Goal: Task Accomplishment & Management: Complete application form

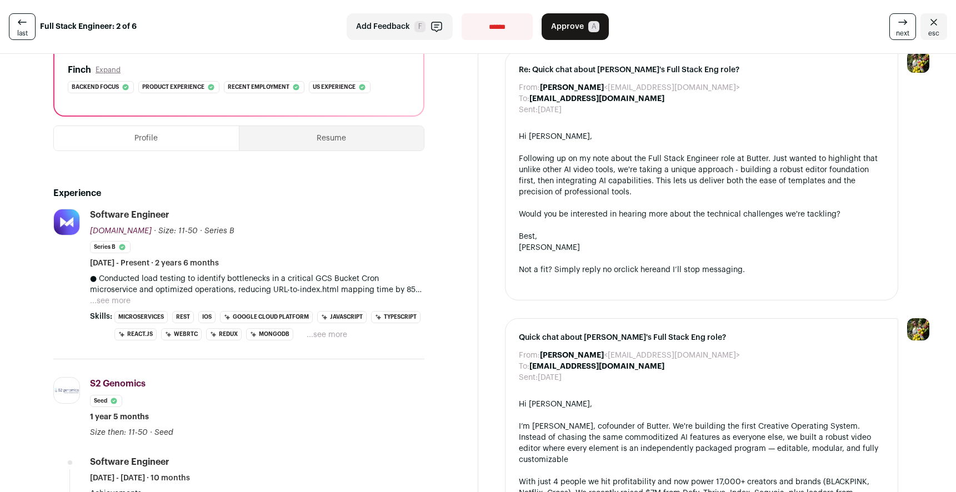
scroll to position [198, 0]
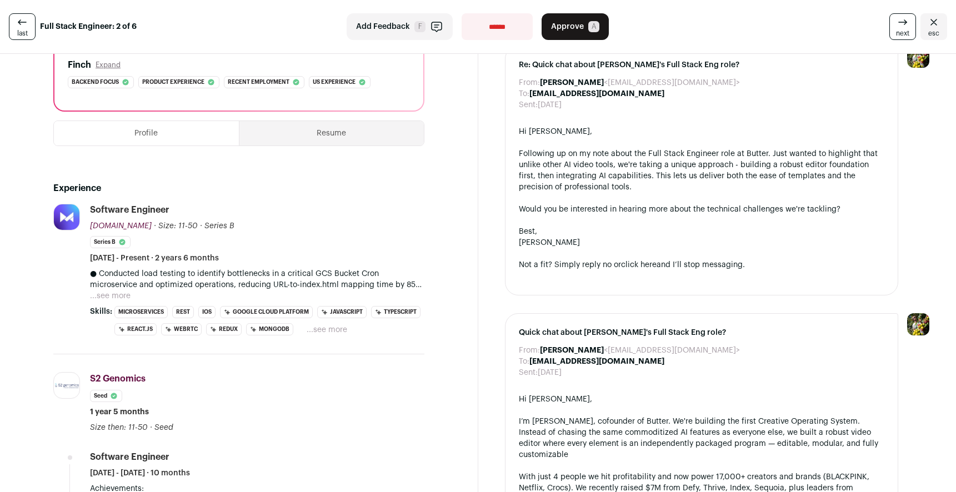
click at [124, 295] on button "...see more" at bounding box center [110, 296] width 41 height 11
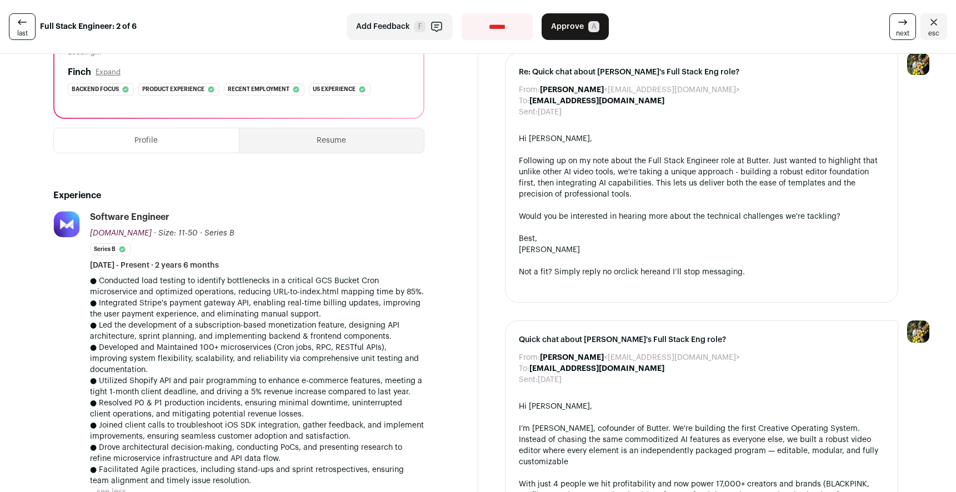
scroll to position [0, 0]
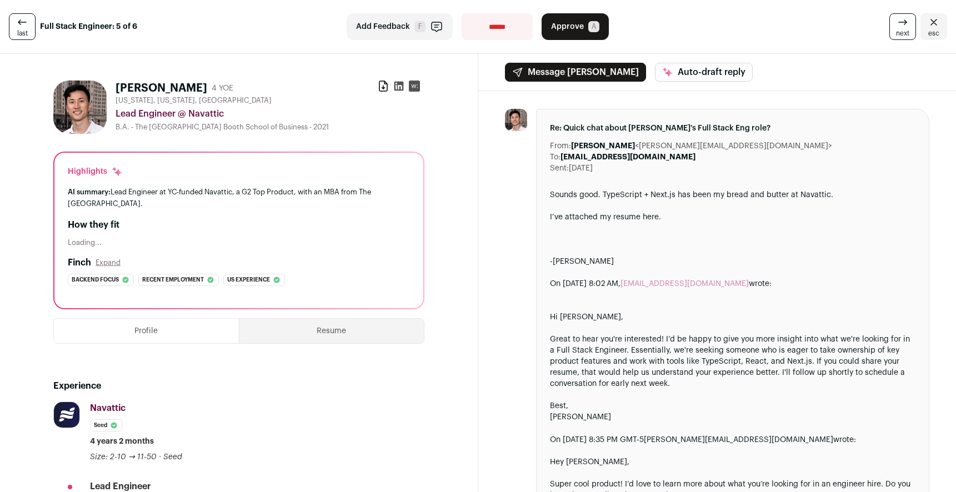
scroll to position [13, 0]
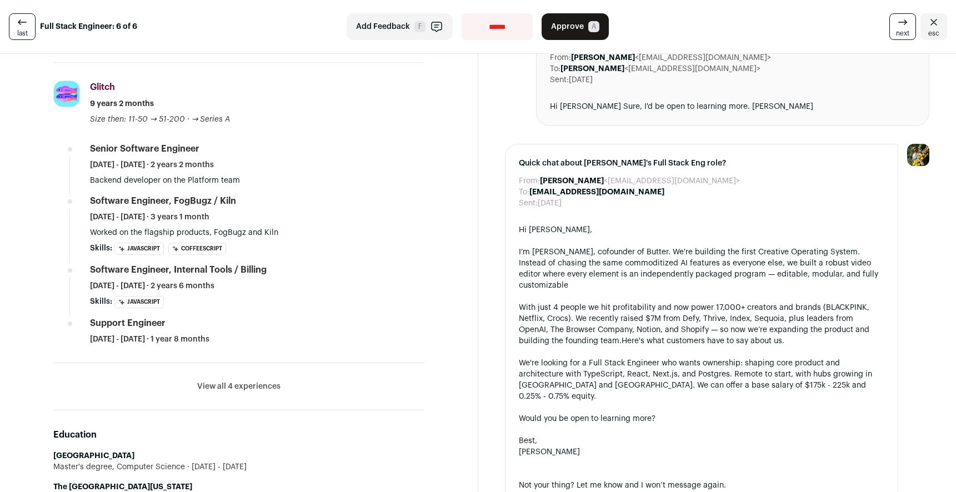
scroll to position [526, 0]
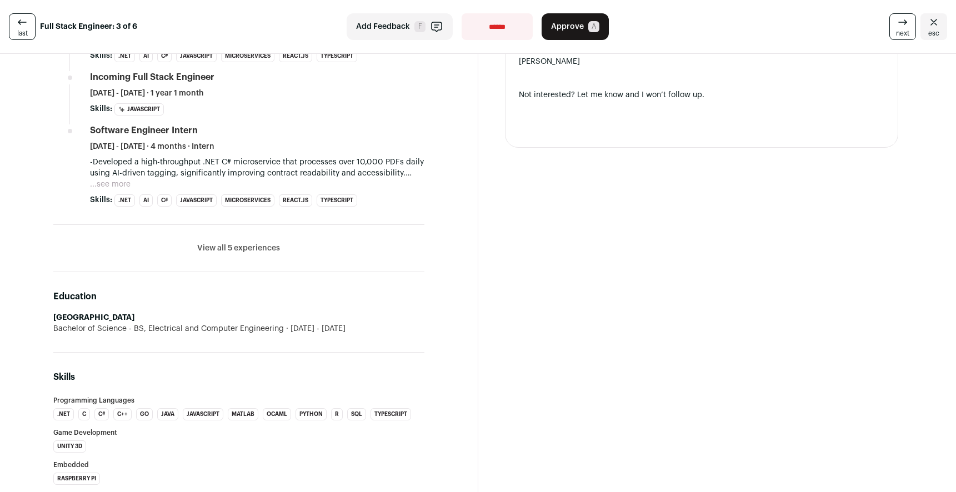
scroll to position [802, 0]
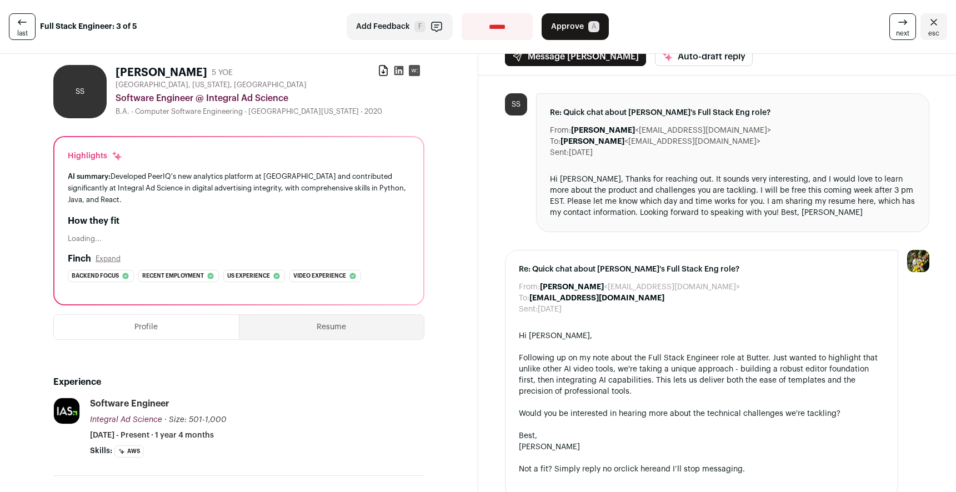
scroll to position [11, 0]
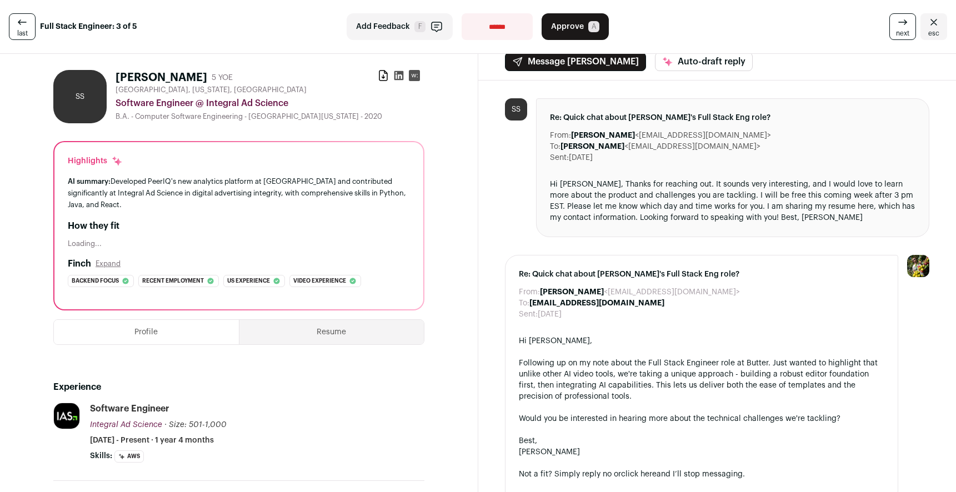
click at [302, 329] on button "Resume" at bounding box center [331, 332] width 184 height 24
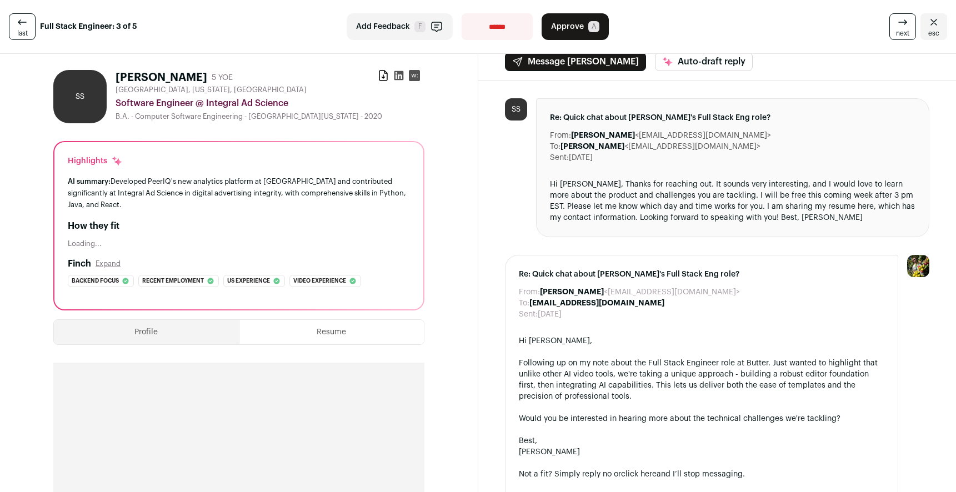
click at [209, 337] on button "Profile" at bounding box center [146, 332] width 185 height 24
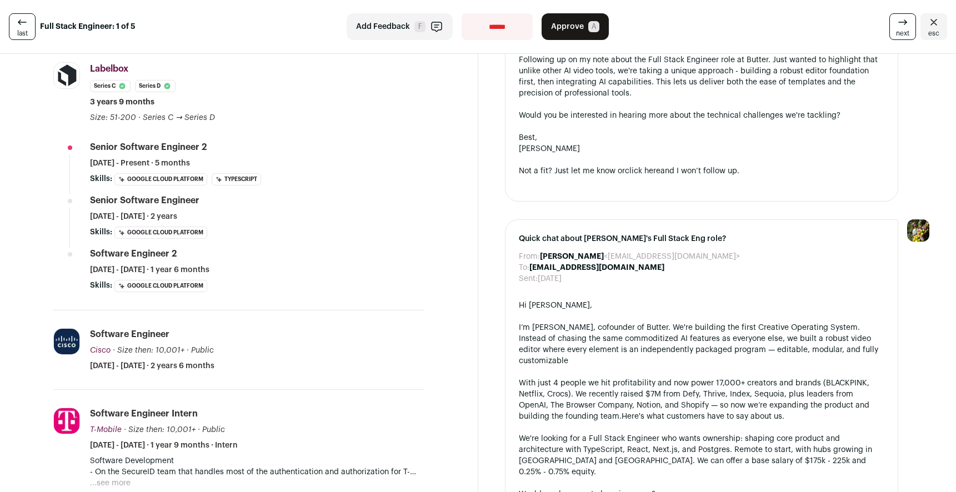
scroll to position [291, 0]
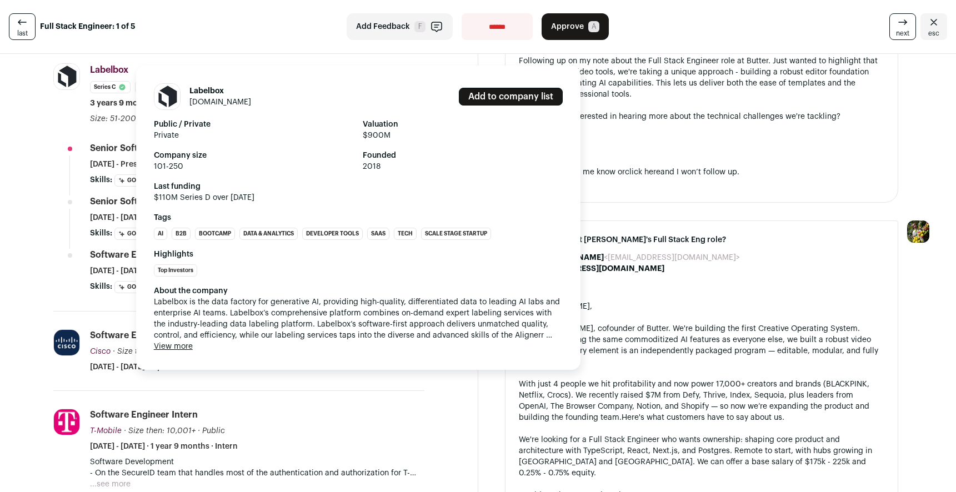
click at [118, 72] on span "Labelbox" at bounding box center [109, 70] width 38 height 9
click at [177, 348] on button "View more" at bounding box center [173, 346] width 39 height 11
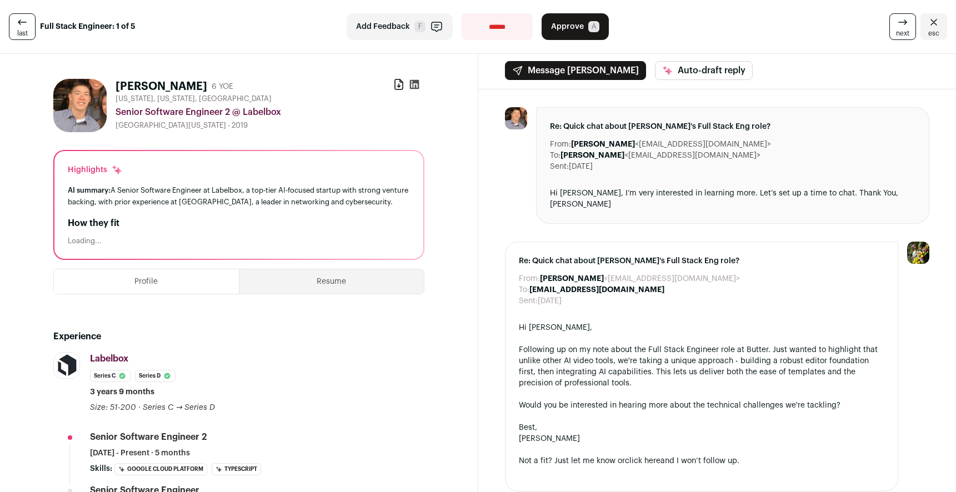
scroll to position [0, 0]
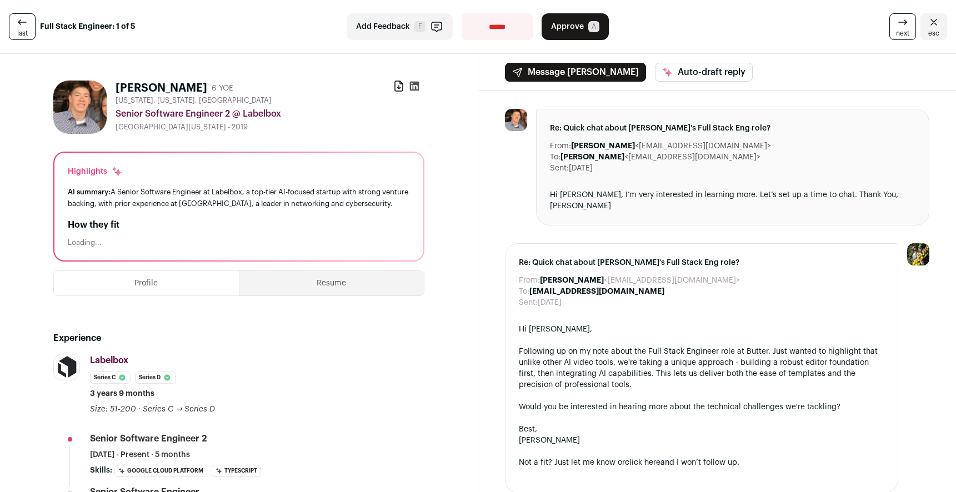
click at [273, 285] on button "Resume" at bounding box center [331, 283] width 184 height 24
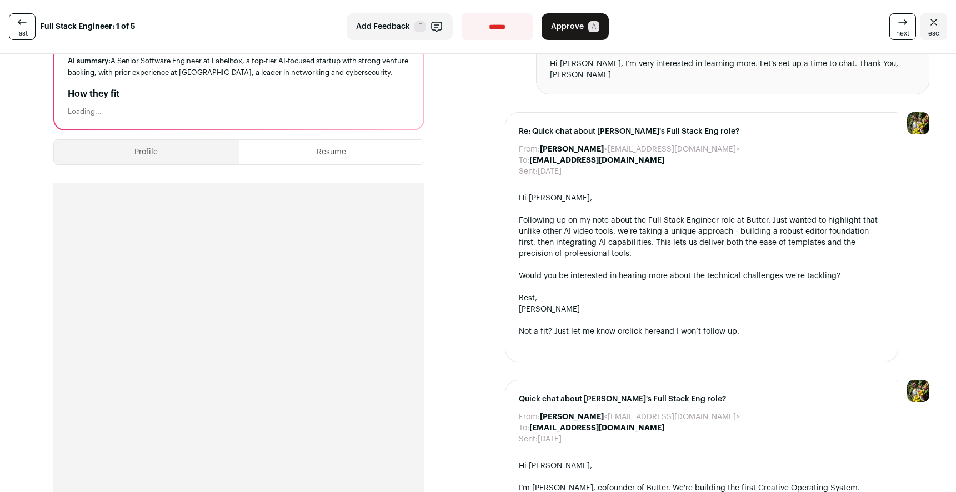
scroll to position [88, 0]
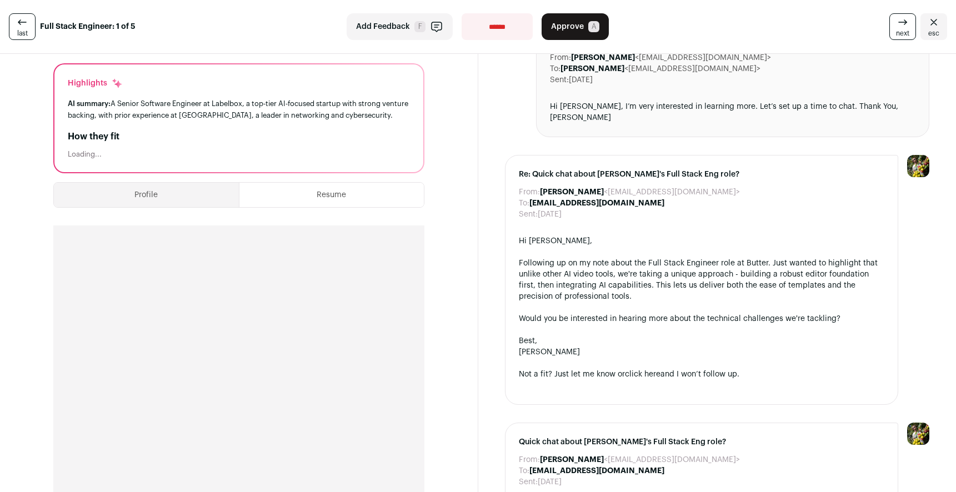
click at [178, 201] on button "Profile" at bounding box center [146, 195] width 185 height 24
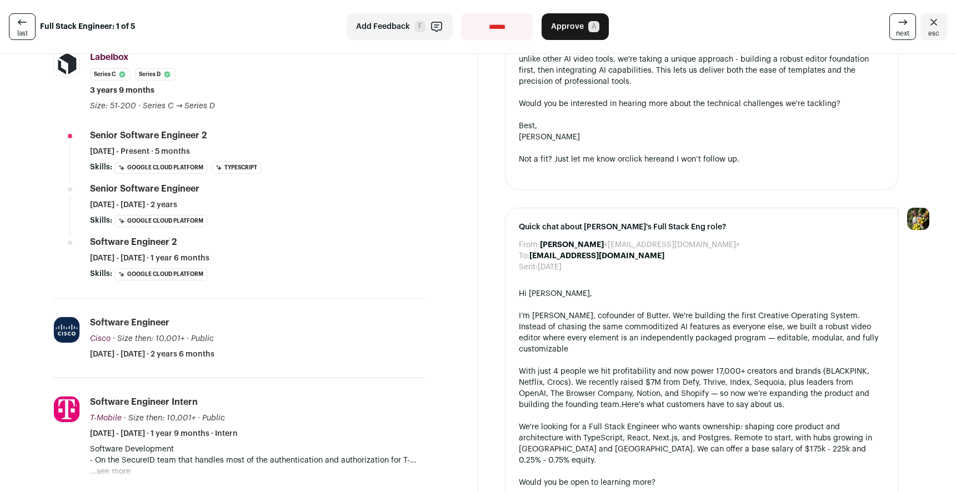
scroll to position [333, 0]
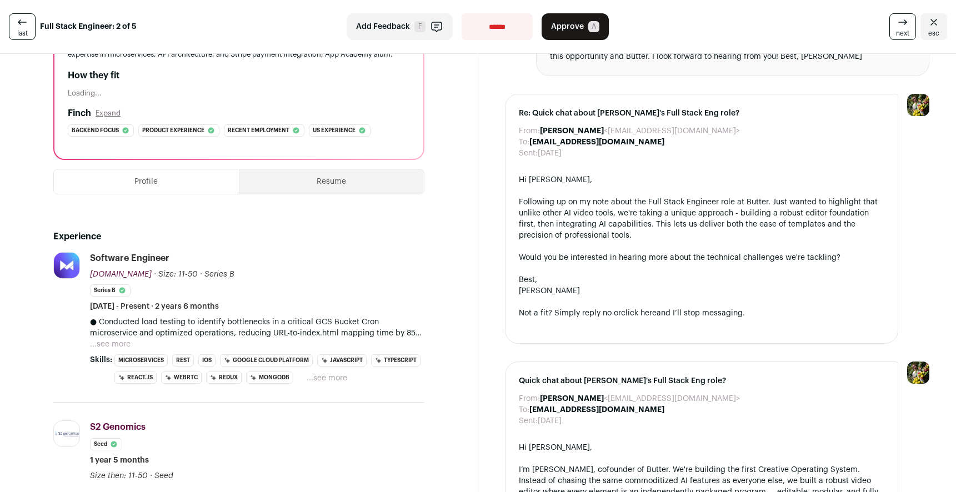
scroll to position [150, 0]
click at [267, 179] on button "Resume" at bounding box center [331, 181] width 184 height 24
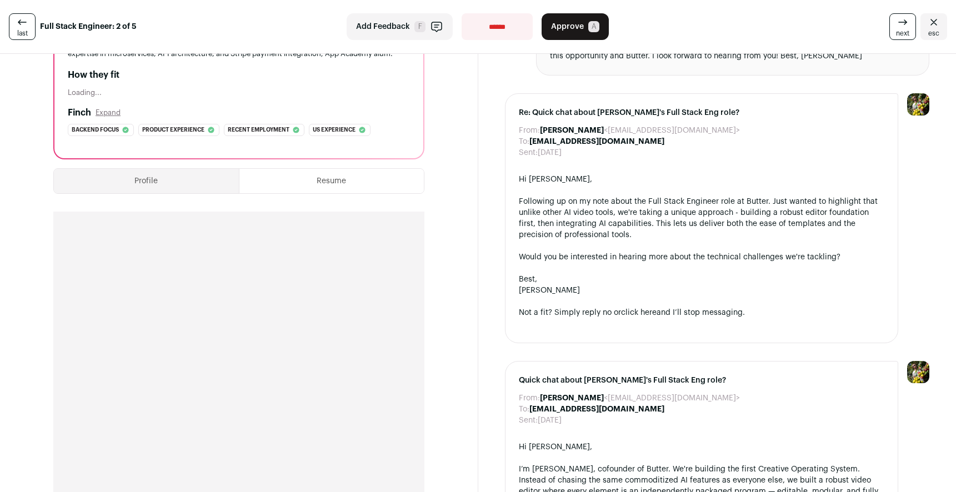
click at [191, 183] on button "Profile" at bounding box center [146, 181] width 185 height 24
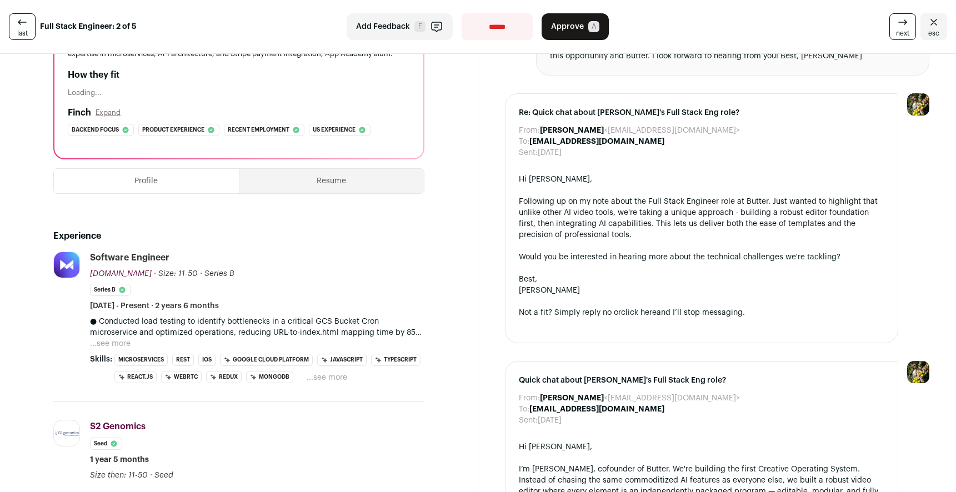
click at [296, 179] on button "Resume" at bounding box center [331, 181] width 184 height 24
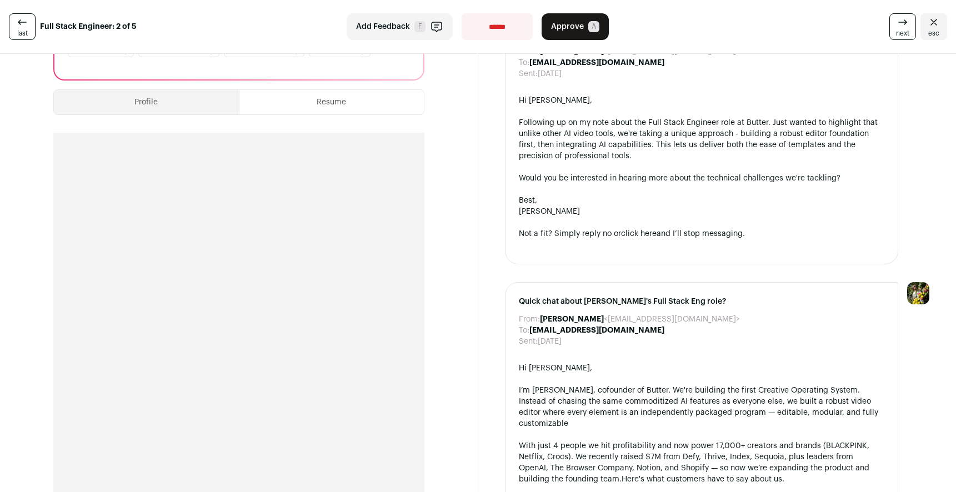
scroll to position [208, 0]
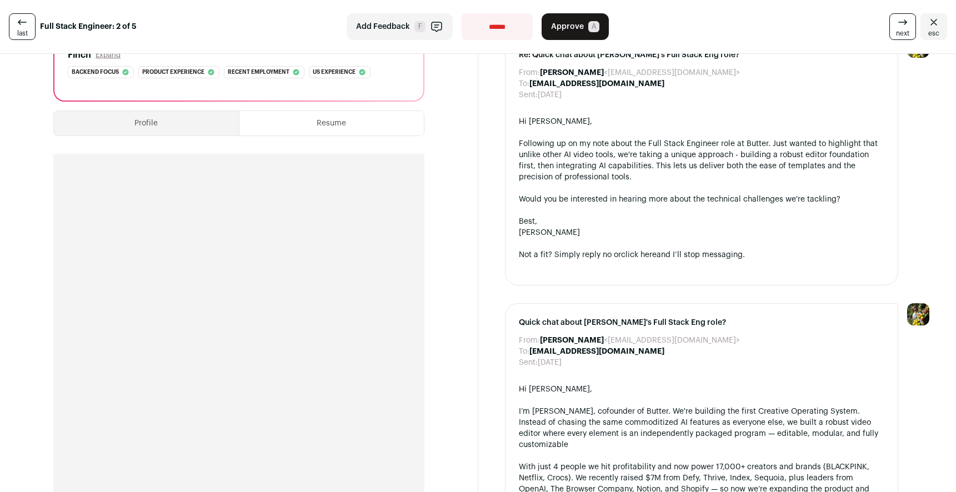
click at [171, 115] on button "Profile" at bounding box center [146, 123] width 185 height 24
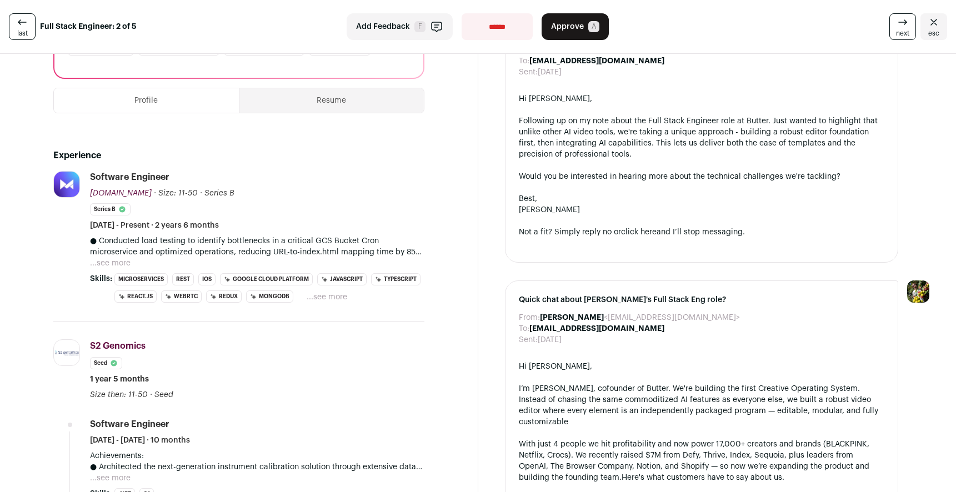
scroll to position [229, 0]
click at [122, 264] on button "...see more" at bounding box center [110, 264] width 41 height 11
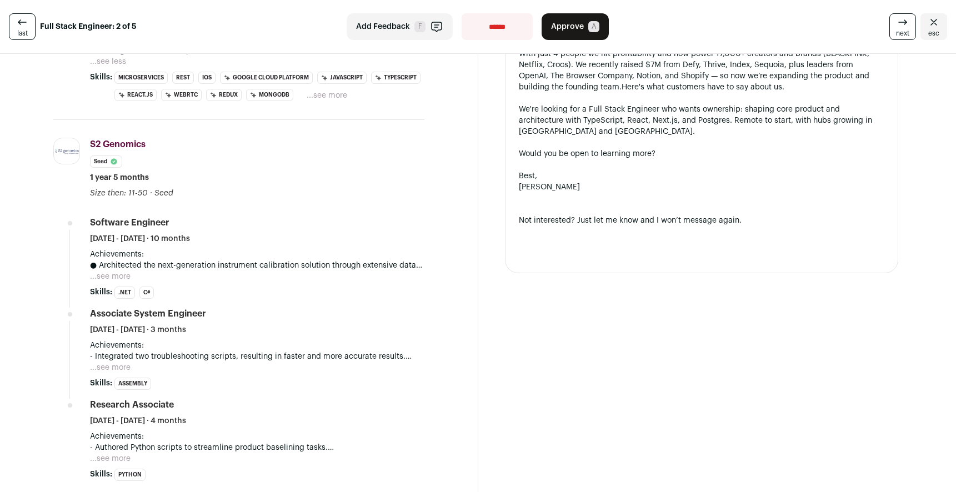
scroll to position [632, 0]
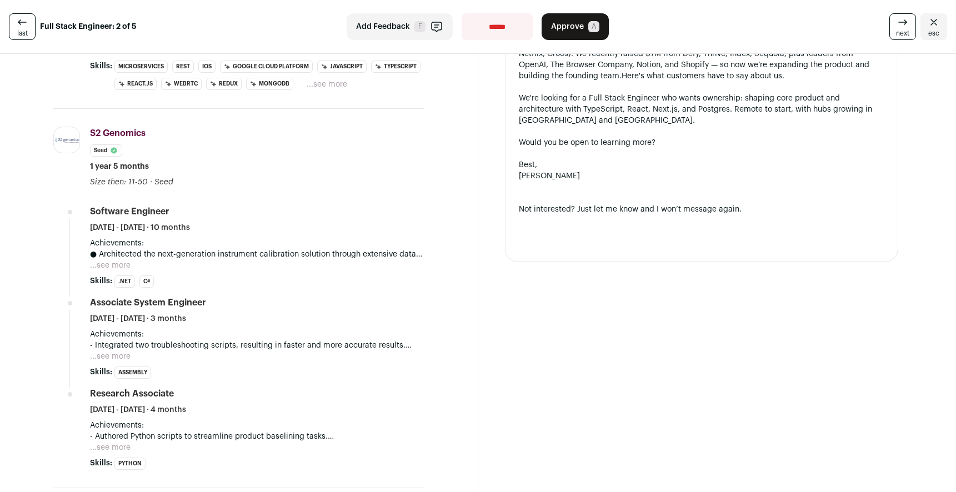
click at [122, 269] on button "...see more" at bounding box center [110, 265] width 41 height 11
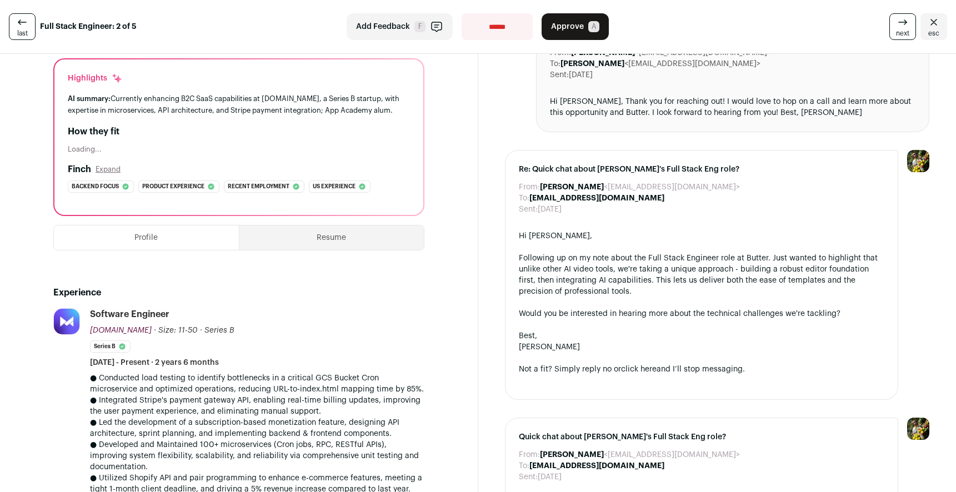
scroll to position [0, 0]
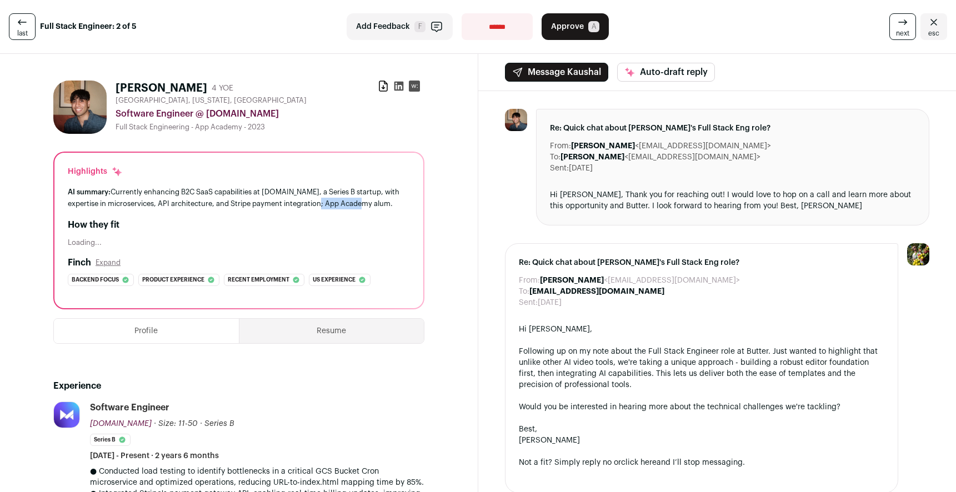
drag, startPoint x: 328, startPoint y: 205, endPoint x: 373, endPoint y: 199, distance: 45.3
click at [373, 199] on div "AI summary: Currently enhancing B2C SaaS capabilities at Maestro.io, a Series B…" at bounding box center [239, 197] width 342 height 23
copy div "App Academy"
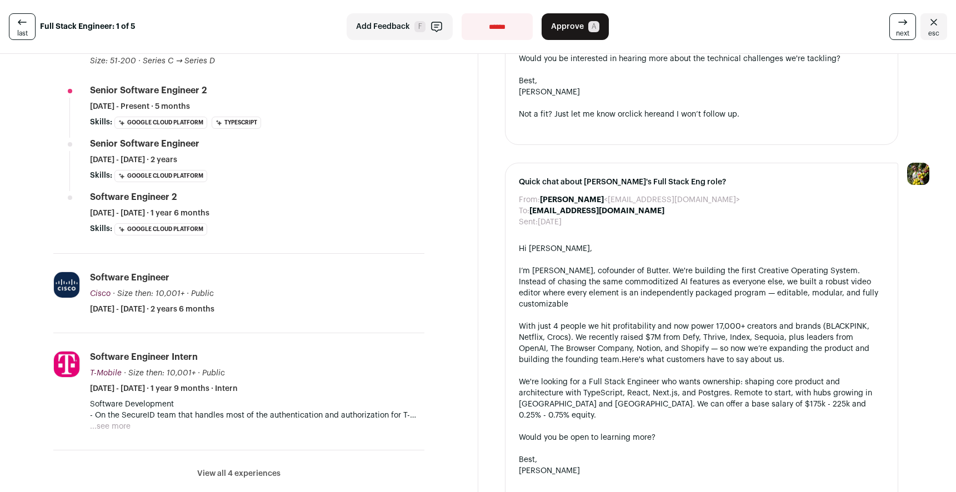
scroll to position [362, 0]
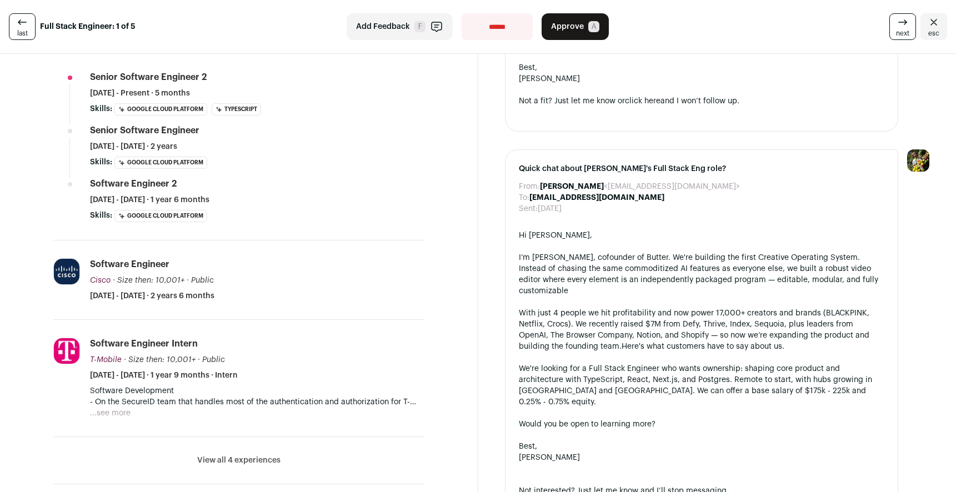
click at [128, 414] on button "...see more" at bounding box center [110, 413] width 41 height 11
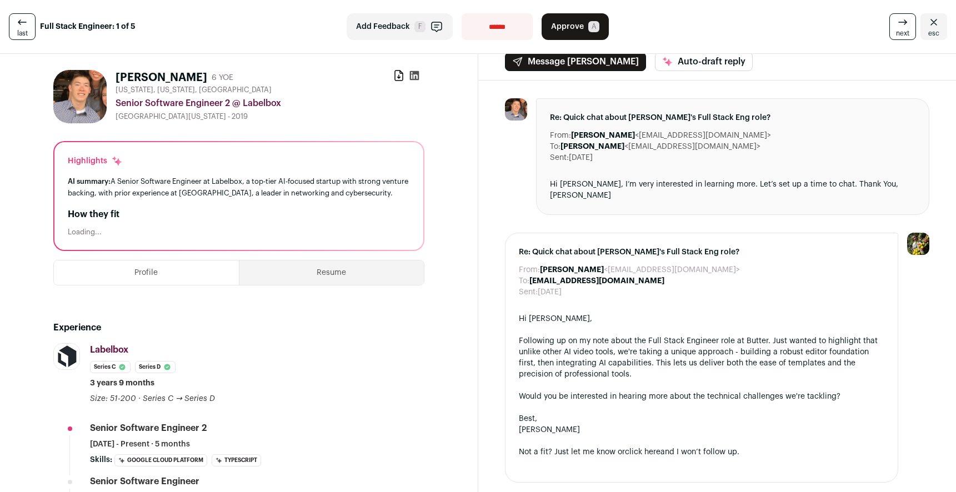
scroll to position [0, 0]
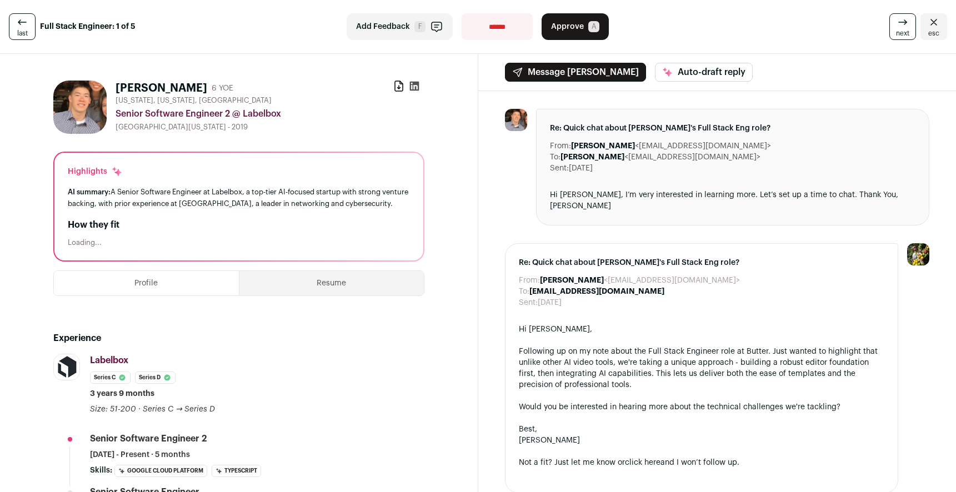
click at [324, 280] on button "Resume" at bounding box center [331, 283] width 184 height 24
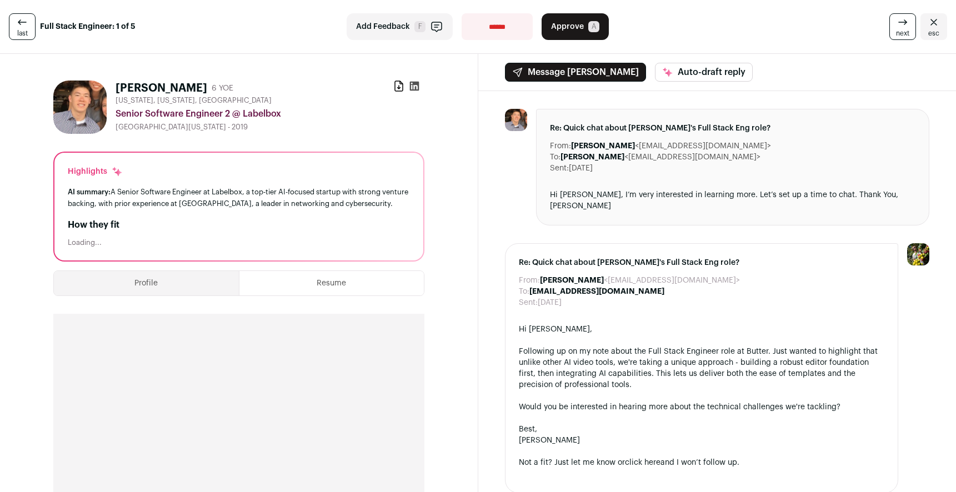
click at [187, 278] on button "Profile" at bounding box center [146, 283] width 185 height 24
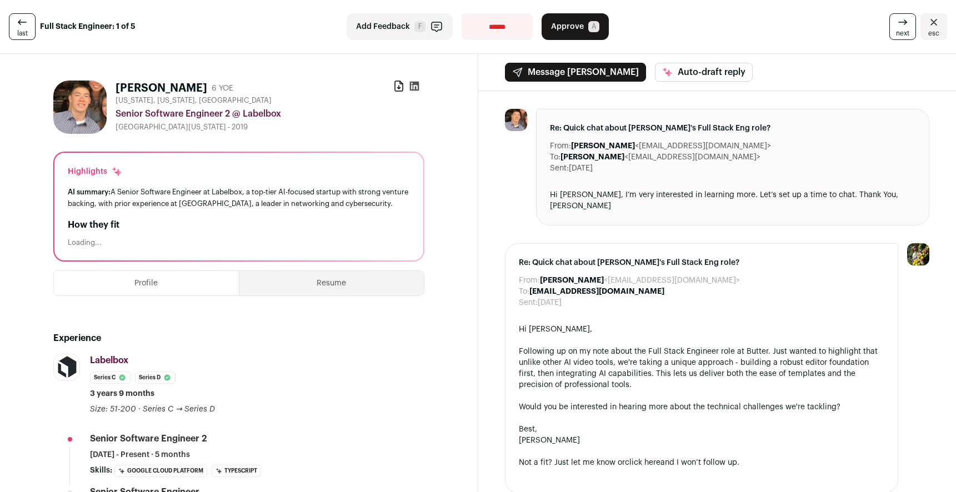
click at [906, 27] on icon at bounding box center [902, 22] width 13 height 13
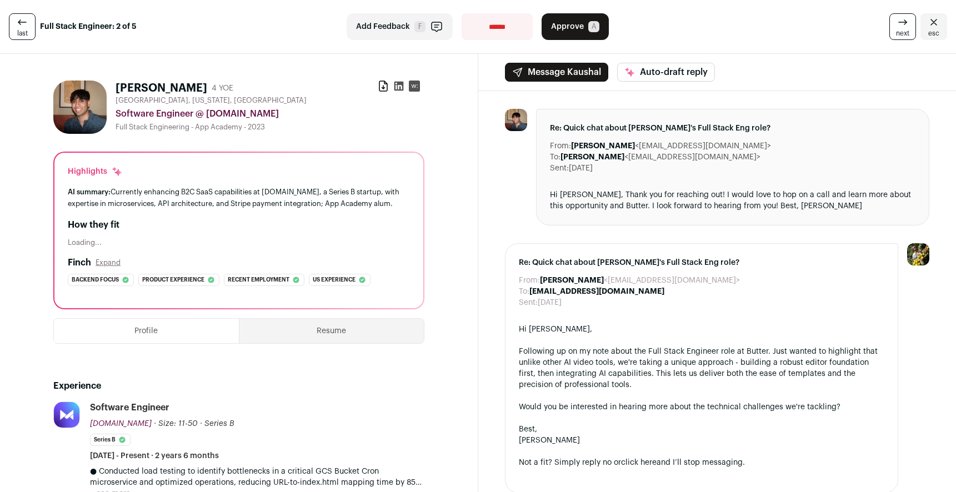
click at [895, 31] on link "next" at bounding box center [903, 26] width 27 height 27
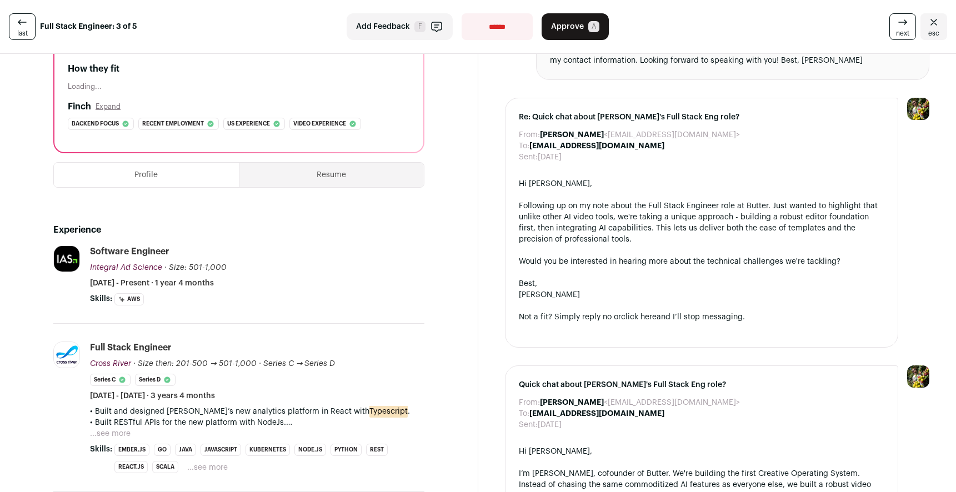
scroll to position [197, 0]
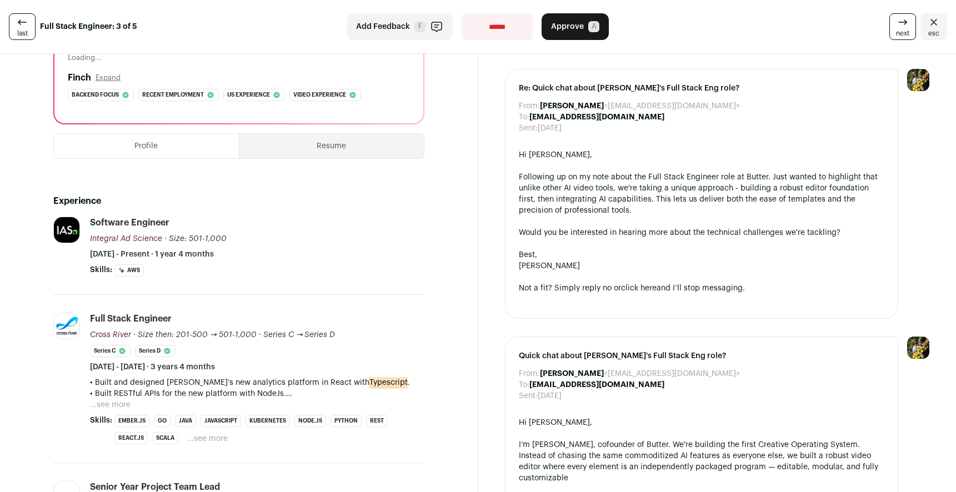
click at [328, 149] on button "Resume" at bounding box center [331, 146] width 184 height 24
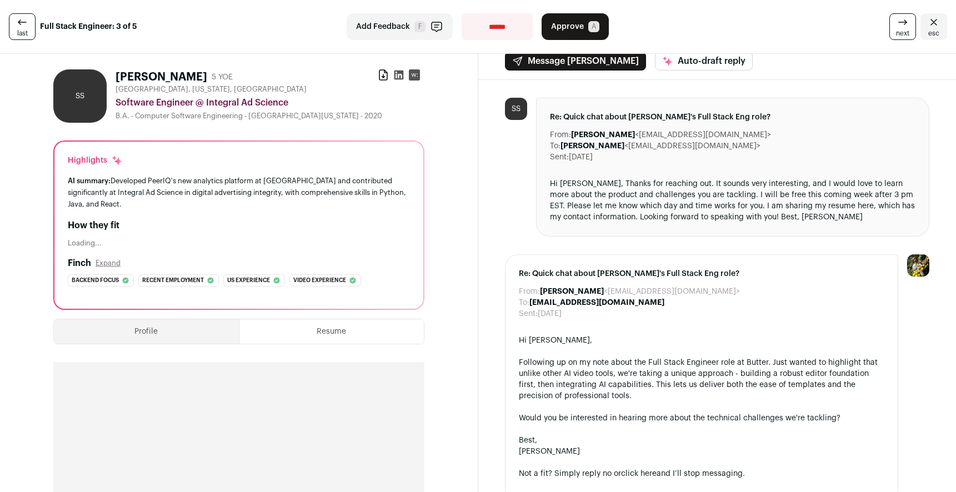
scroll to position [0, 0]
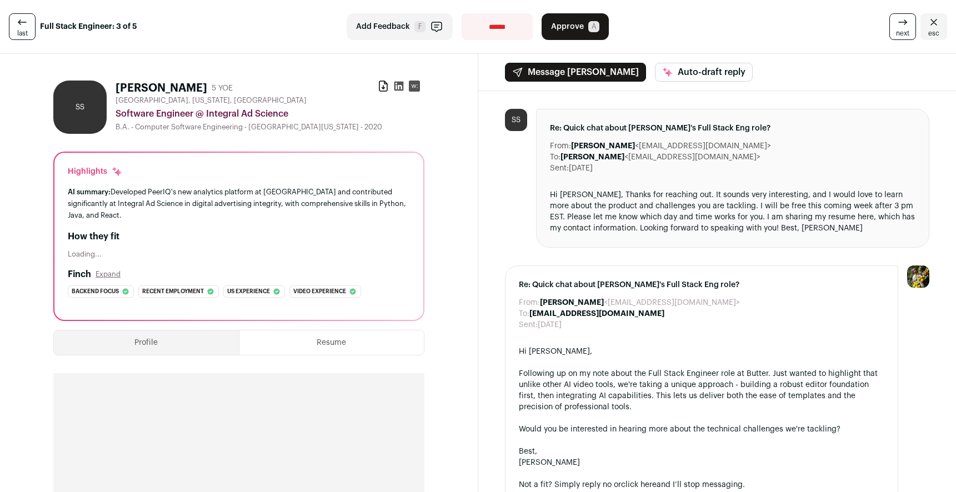
click at [176, 341] on button "Profile" at bounding box center [146, 343] width 185 height 24
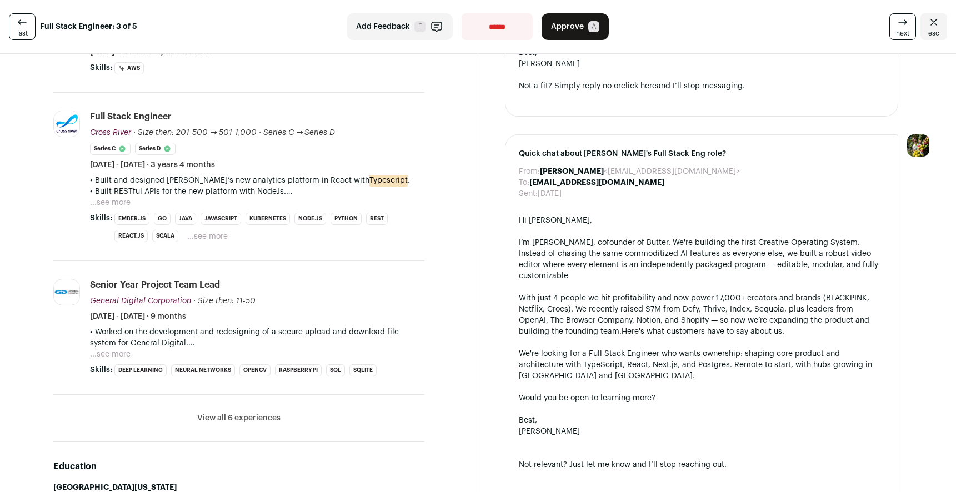
scroll to position [397, 0]
click at [218, 421] on button "View all 6 experiences" at bounding box center [238, 420] width 83 height 11
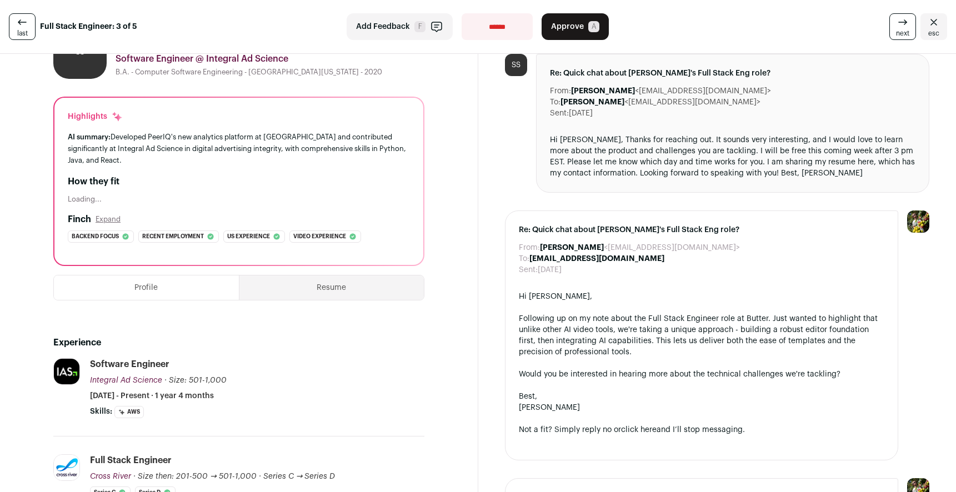
scroll to position [0, 0]
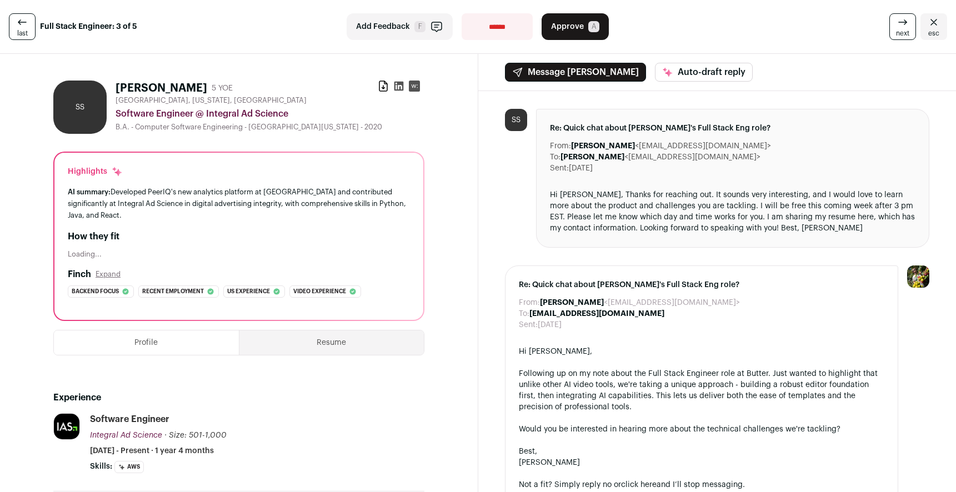
click at [400, 86] on icon at bounding box center [398, 86] width 11 height 11
click at [903, 31] on span "next" at bounding box center [902, 33] width 13 height 9
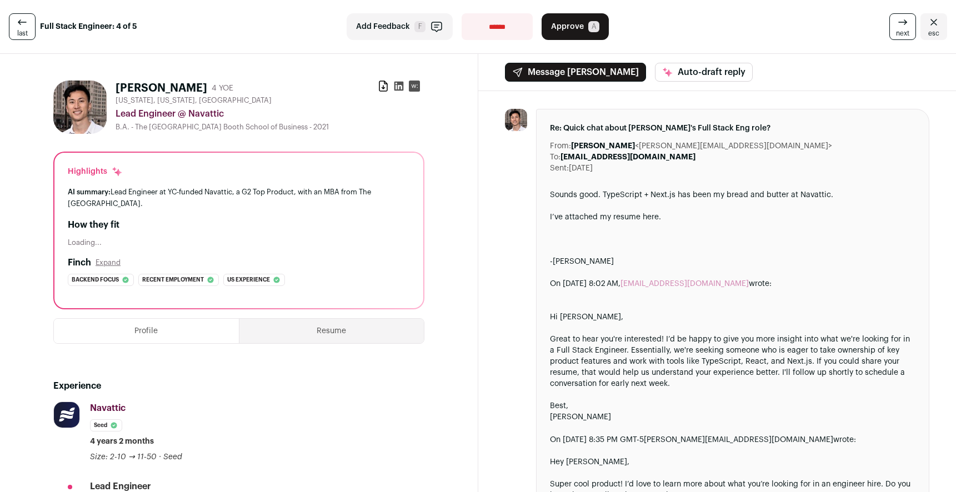
click at [316, 338] on button "Resume" at bounding box center [331, 331] width 184 height 24
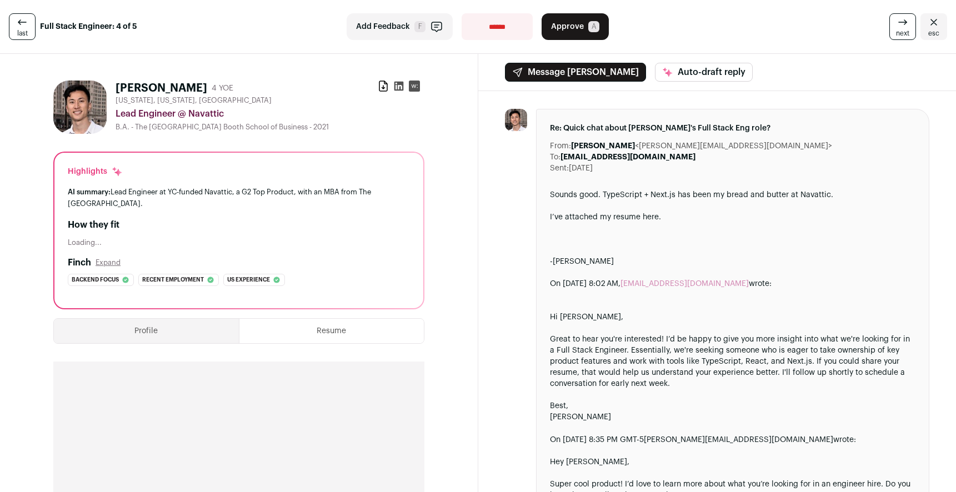
click at [562, 27] on span "Approve" at bounding box center [567, 26] width 33 height 11
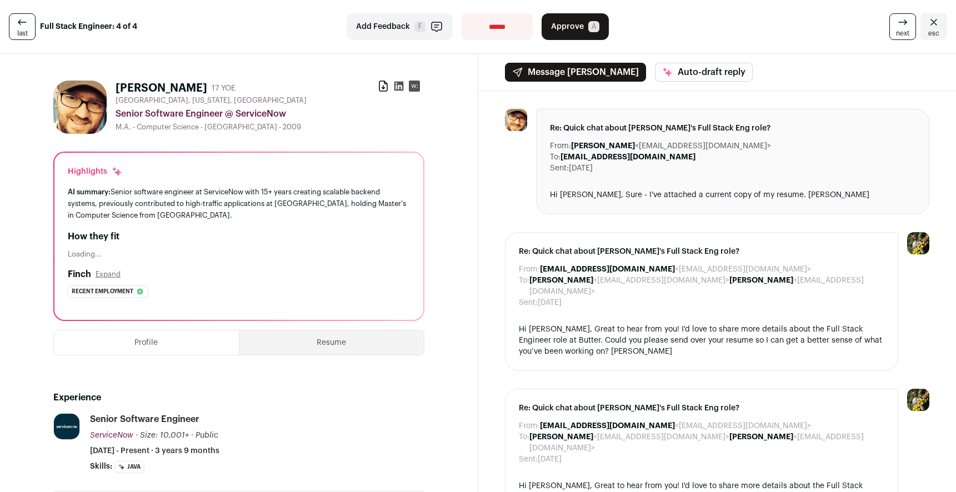
click at [327, 338] on button "Resume" at bounding box center [331, 343] width 184 height 24
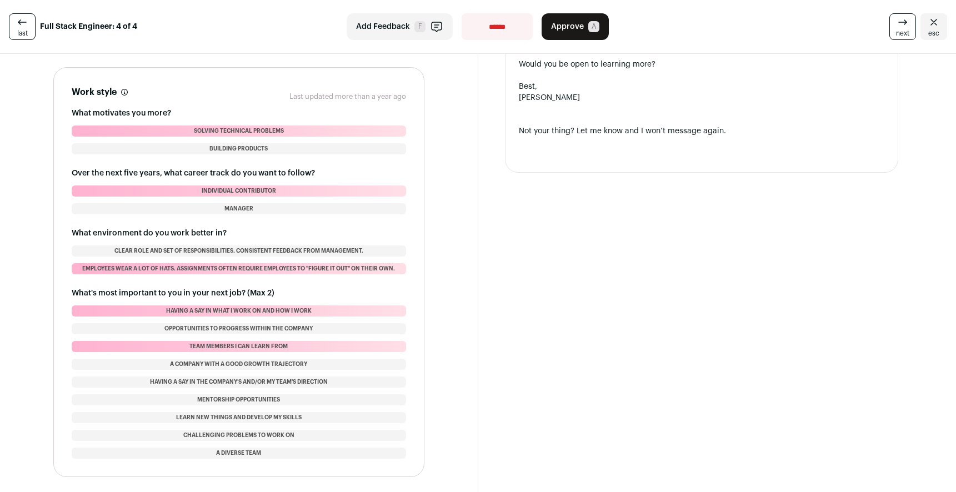
scroll to position [900, 0]
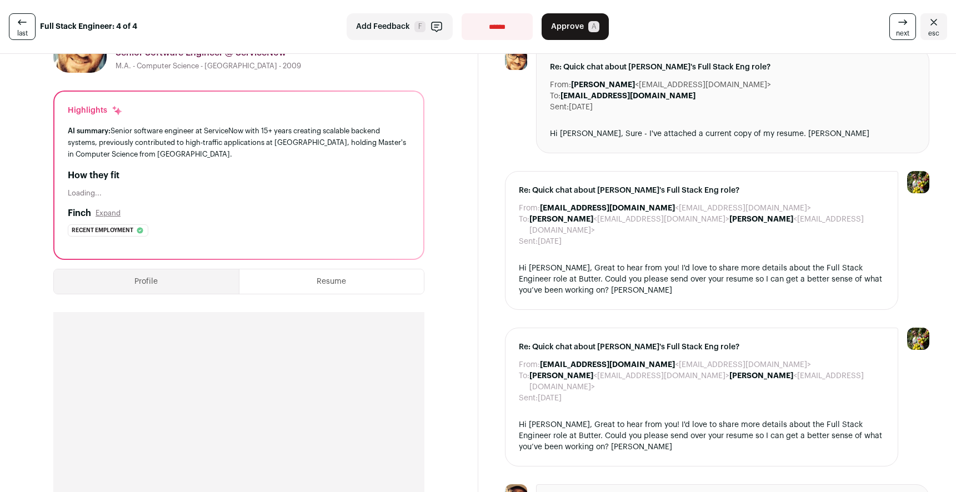
click at [194, 286] on button "Profile" at bounding box center [146, 281] width 185 height 24
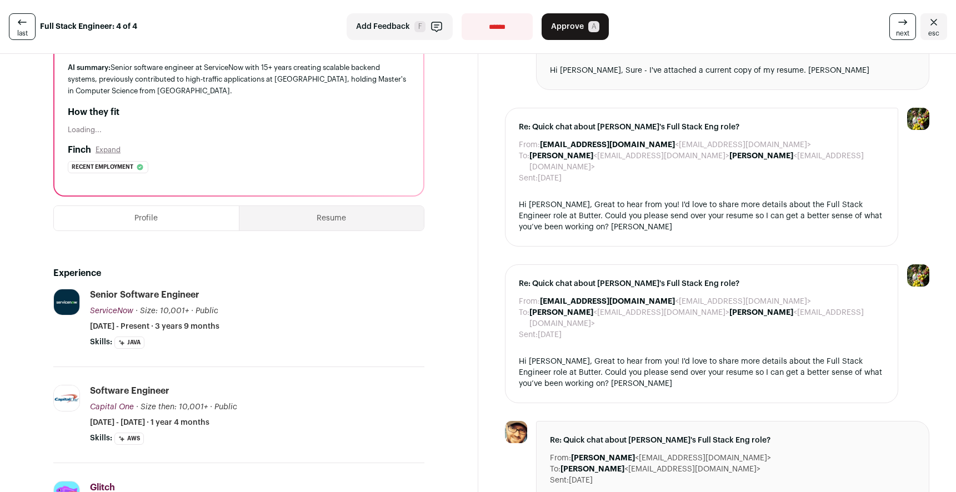
scroll to position [129, 0]
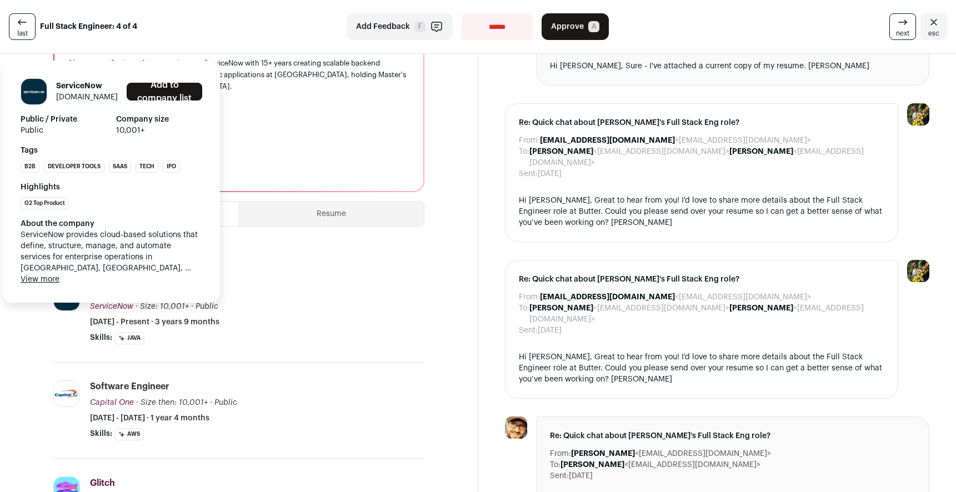
click at [117, 308] on span "ServiceNow" at bounding box center [111, 307] width 43 height 8
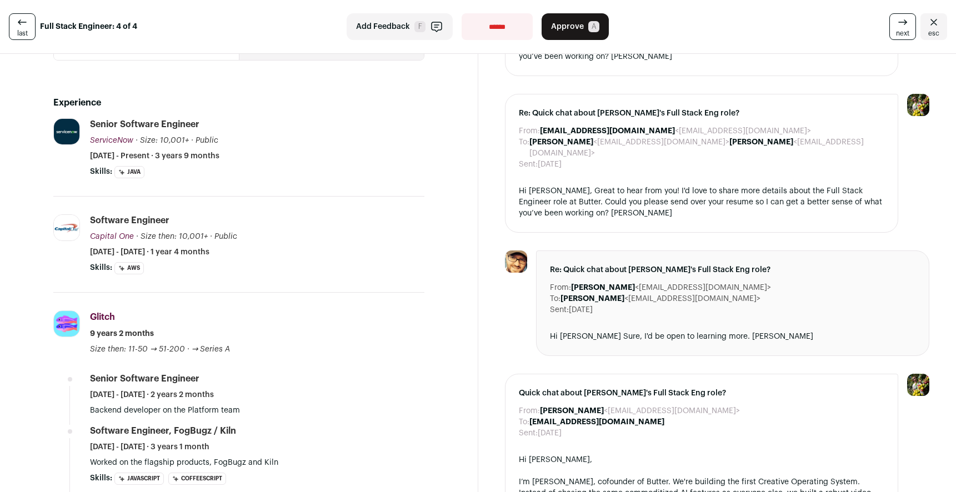
scroll to position [276, 0]
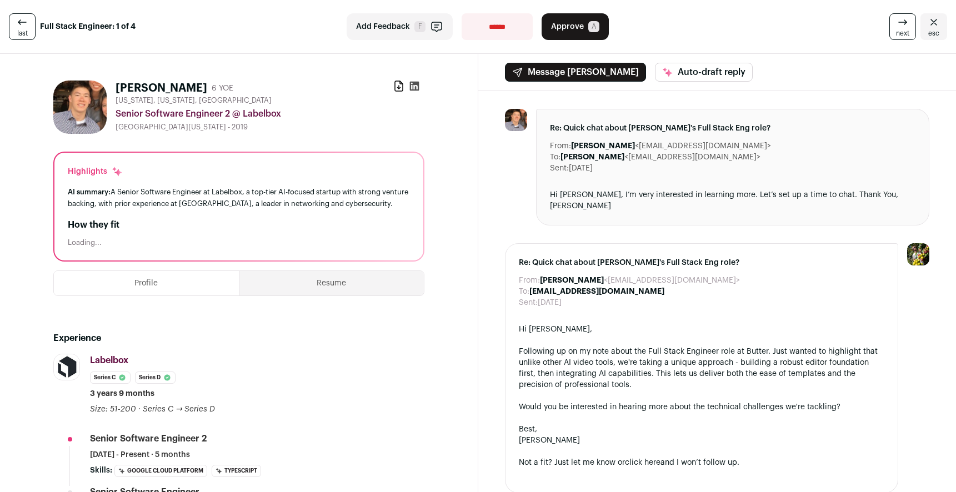
click at [28, 31] on link "last" at bounding box center [22, 26] width 27 height 27
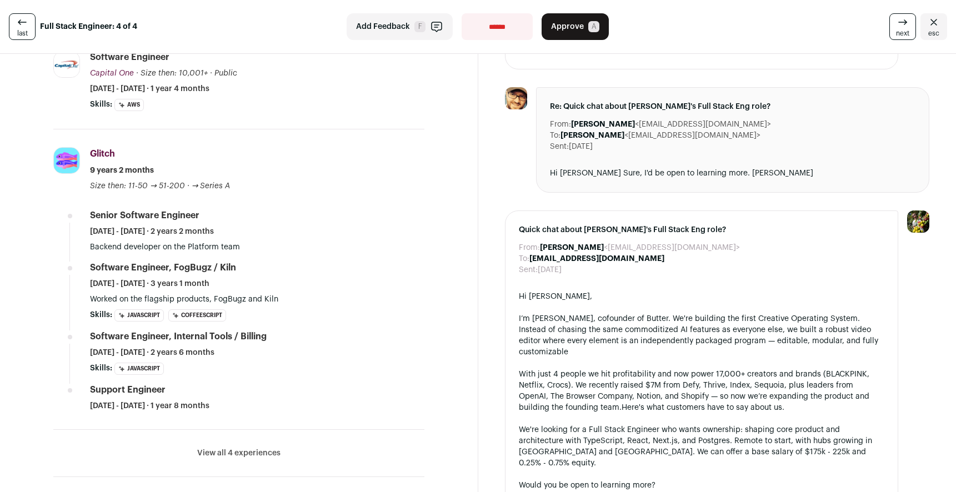
scroll to position [482, 0]
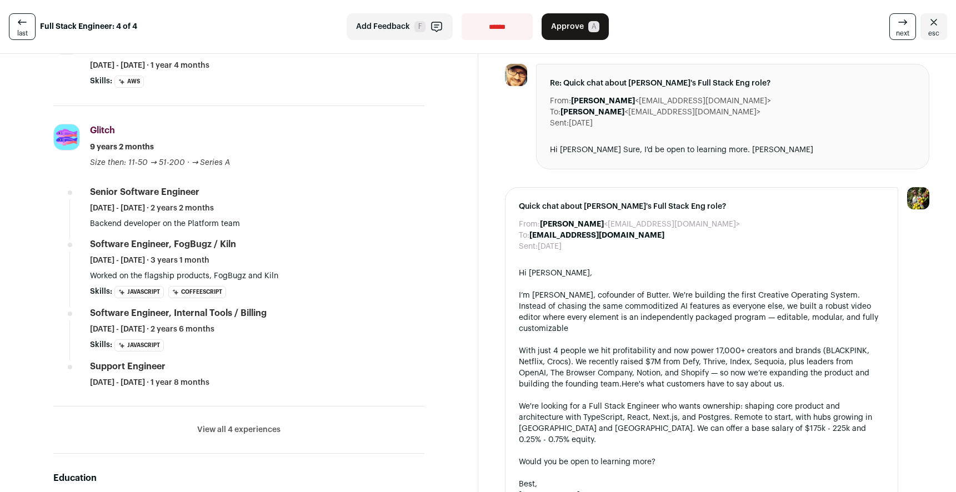
click at [214, 431] on button "View all 4 experiences" at bounding box center [238, 430] width 83 height 11
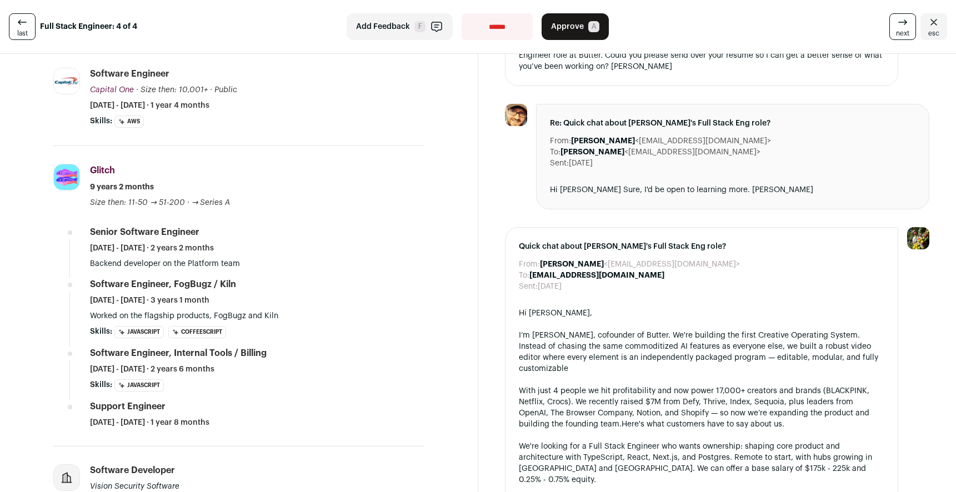
scroll to position [460, 0]
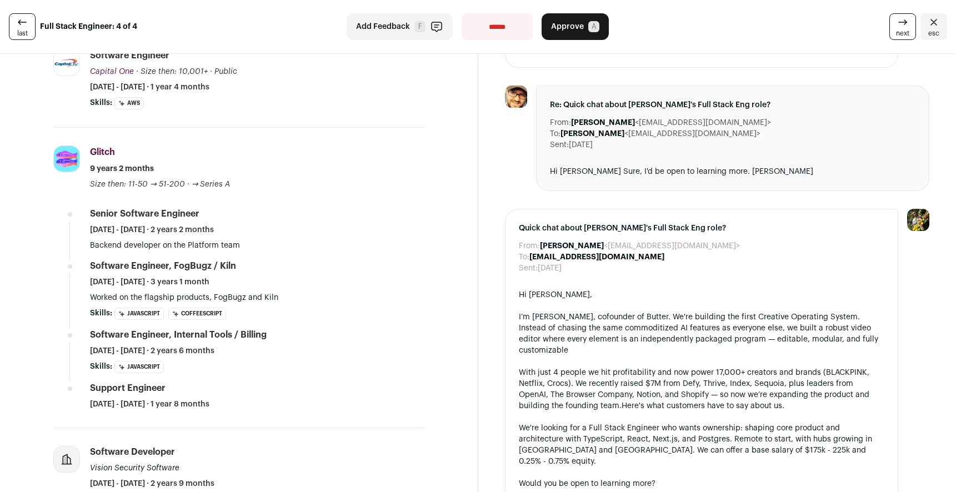
drag, startPoint x: 173, startPoint y: 266, endPoint x: 233, endPoint y: 267, distance: 60.0
click at [233, 267] on div "Software Engineer, FogBugz / Kiln" at bounding box center [163, 266] width 146 height 12
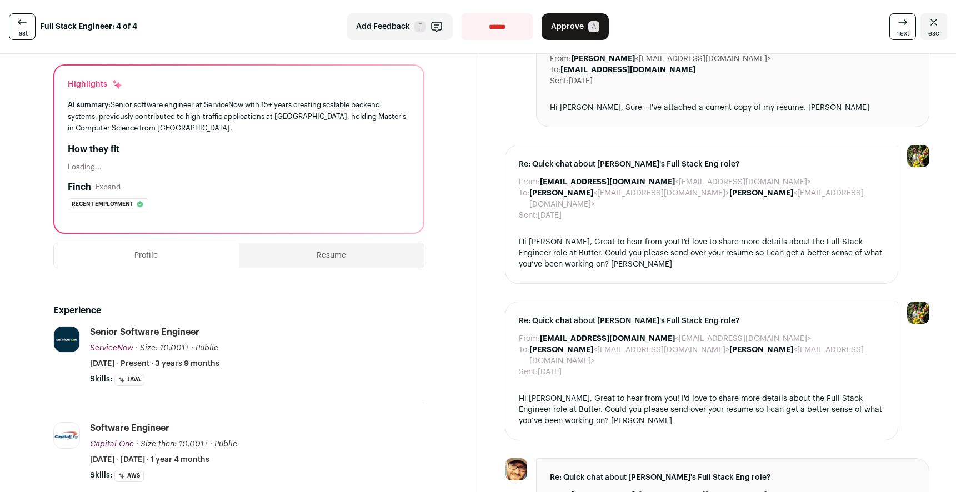
scroll to position [0, 0]
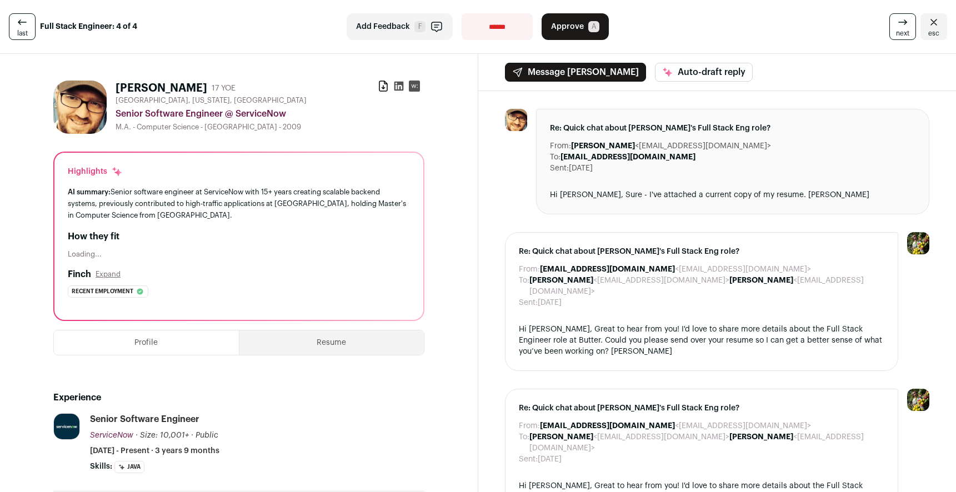
click at [382, 27] on span "Add Feedback" at bounding box center [383, 26] width 54 height 11
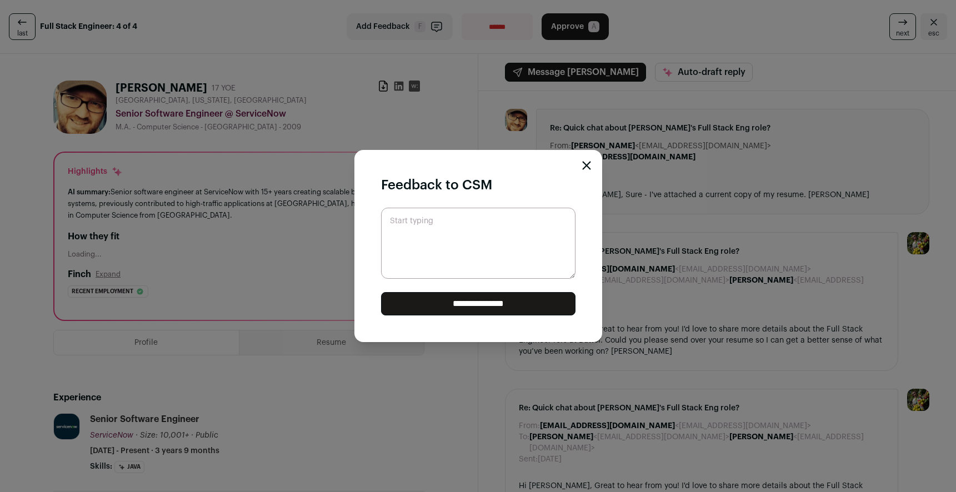
click at [433, 249] on textarea "Start typing" at bounding box center [478, 243] width 194 height 71
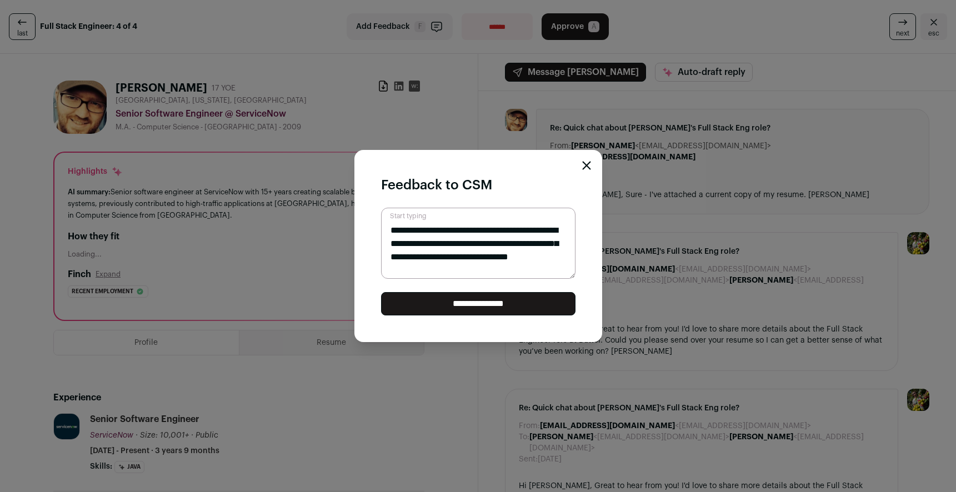
type textarea "**********"
click at [470, 306] on input "**********" at bounding box center [478, 303] width 194 height 23
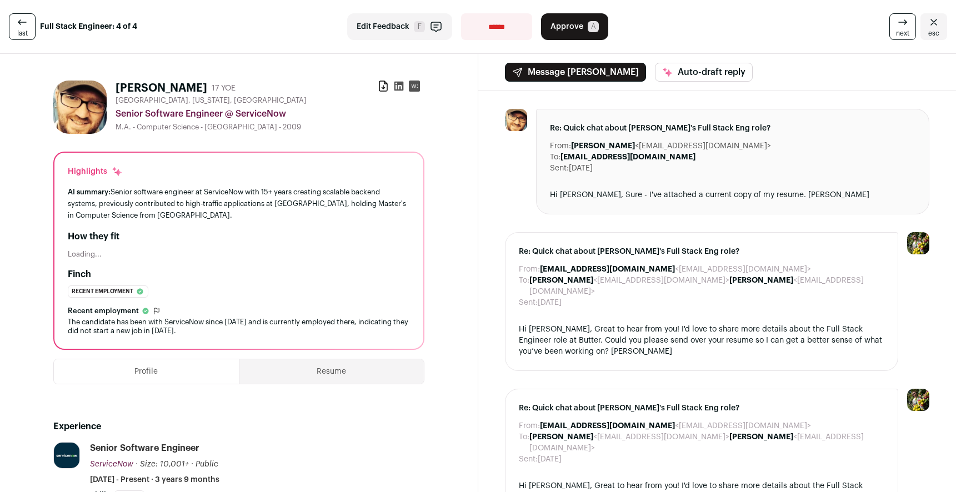
click at [486, 26] on select "**********" at bounding box center [496, 26] width 71 height 27
select select "**********"
click at [462, 13] on select "**********" at bounding box center [496, 26] width 71 height 27
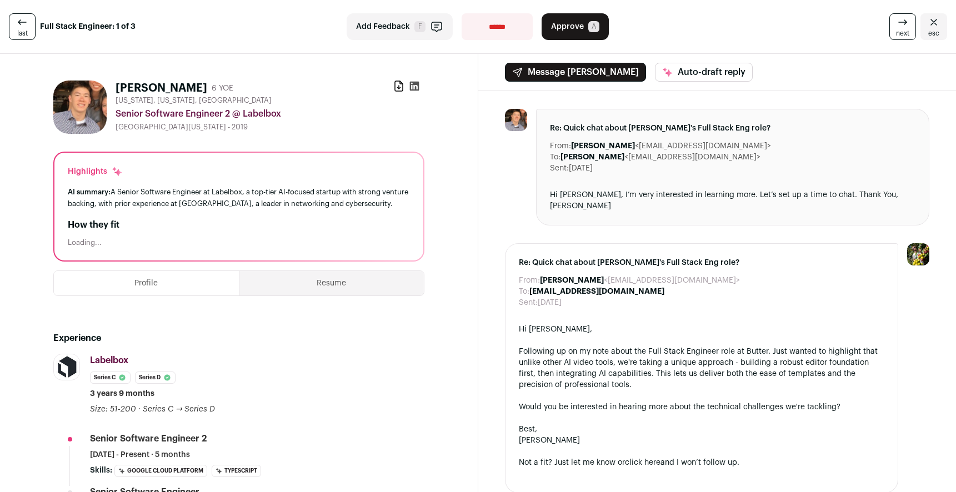
click at [308, 283] on button "Resume" at bounding box center [331, 283] width 184 height 24
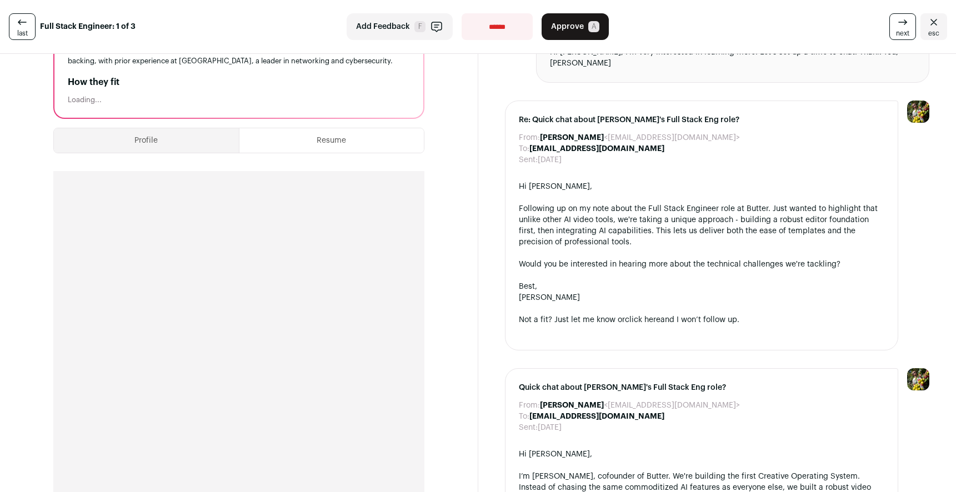
scroll to position [159, 0]
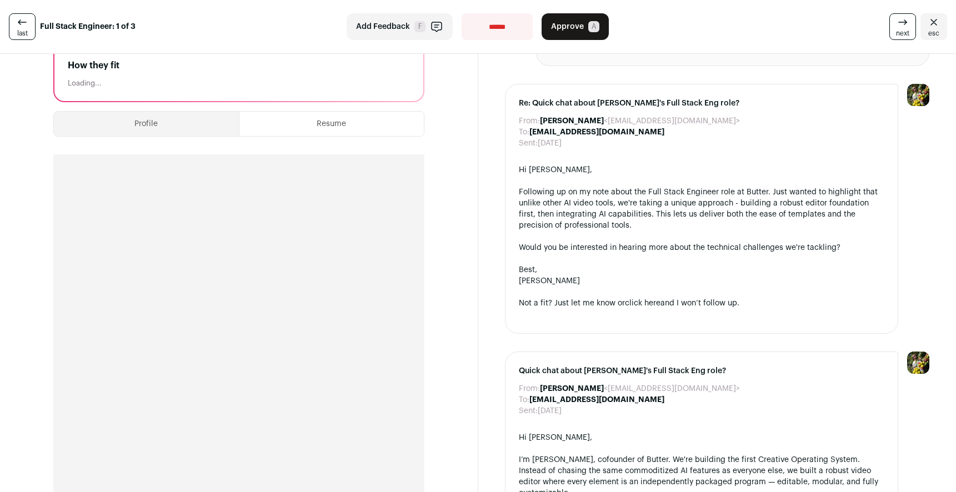
click at [156, 122] on button "Profile" at bounding box center [146, 124] width 185 height 24
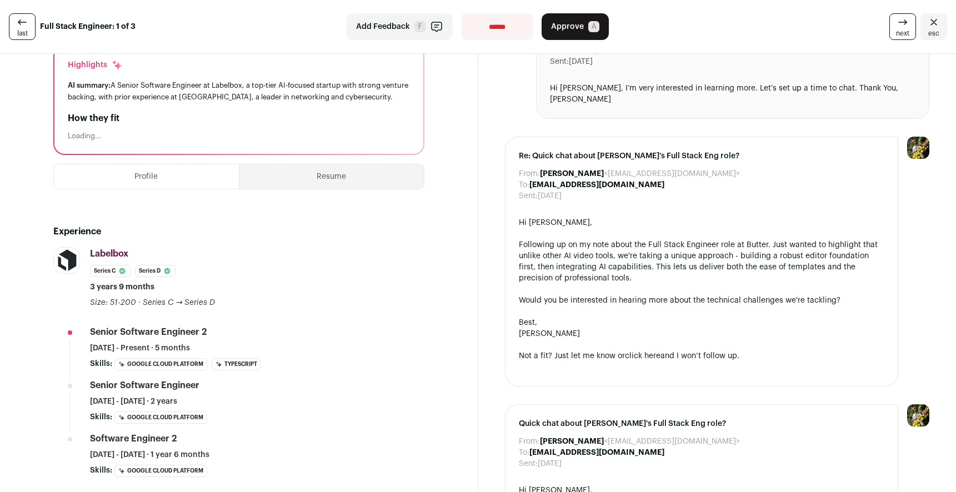
scroll to position [0, 0]
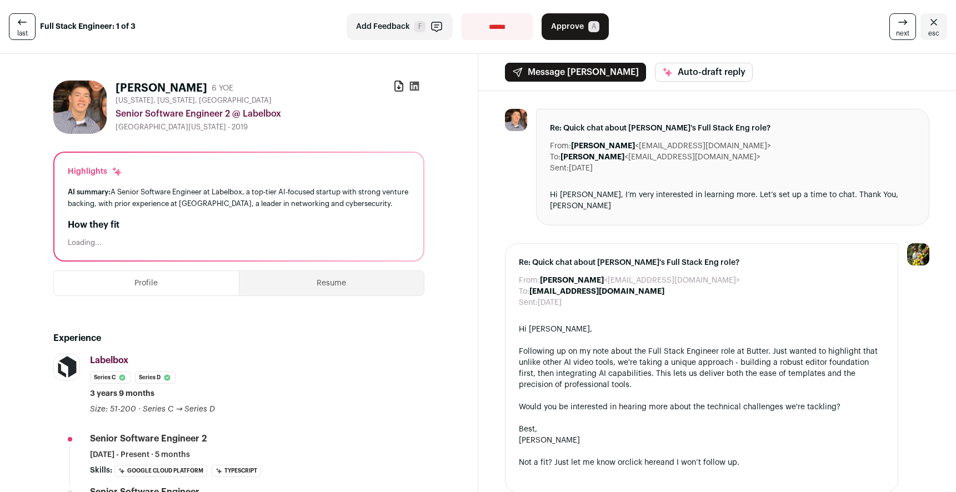
click at [24, 18] on icon at bounding box center [22, 22] width 13 height 13
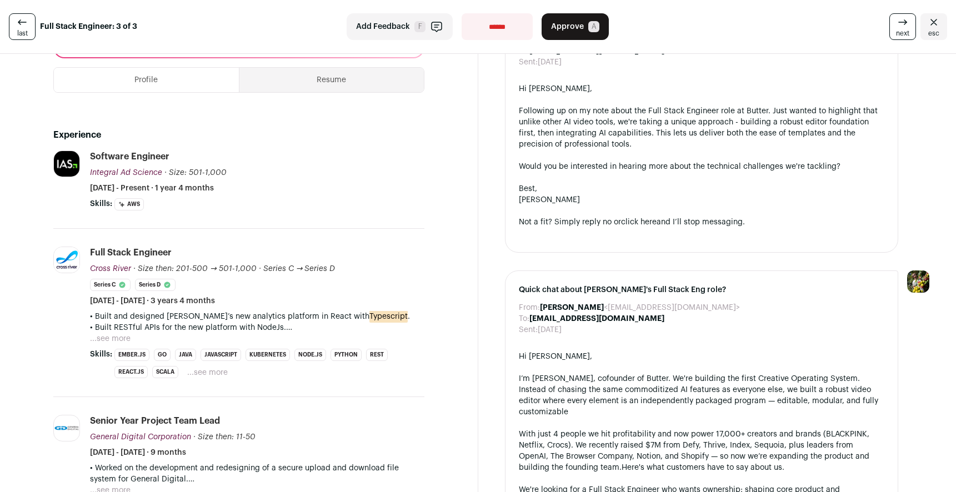
scroll to position [259, 0]
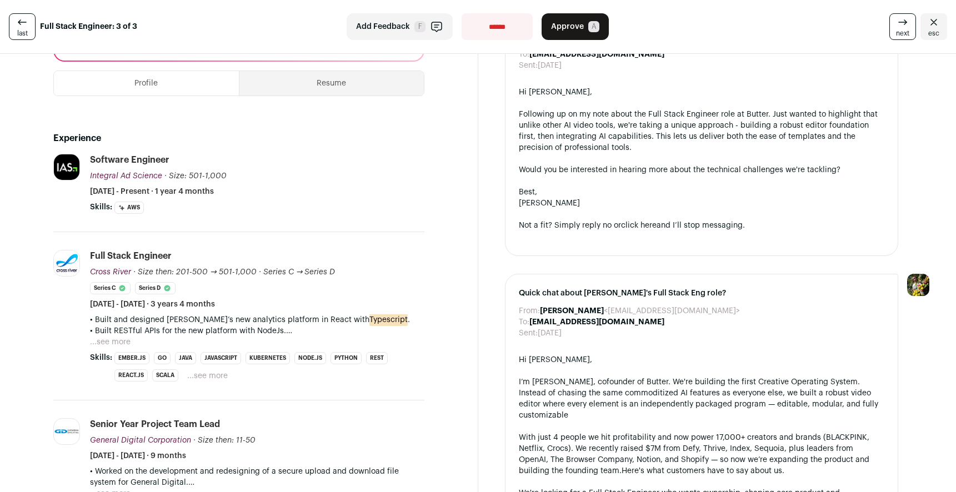
click at [406, 28] on span "Add Feedback" at bounding box center [383, 26] width 54 height 11
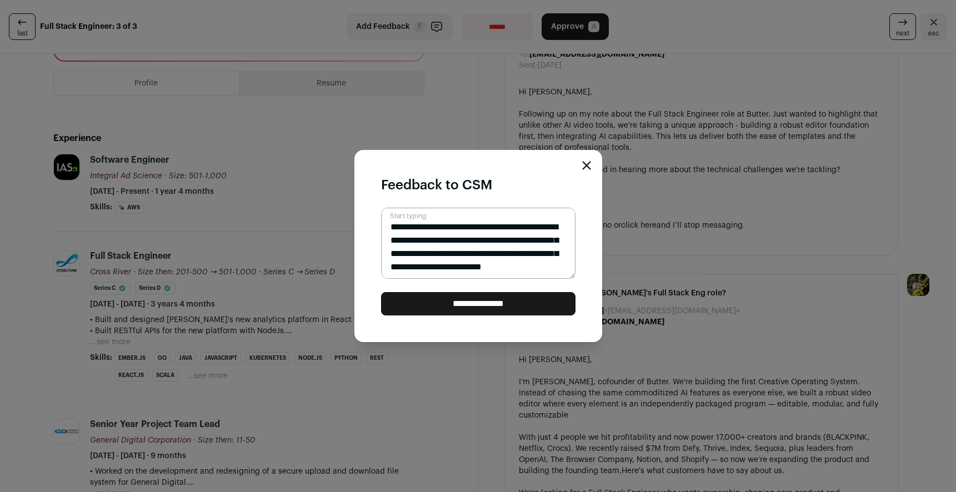
scroll to position [0, 0]
type textarea "**********"
click at [589, 164] on icon "Close modal" at bounding box center [586, 165] width 9 height 9
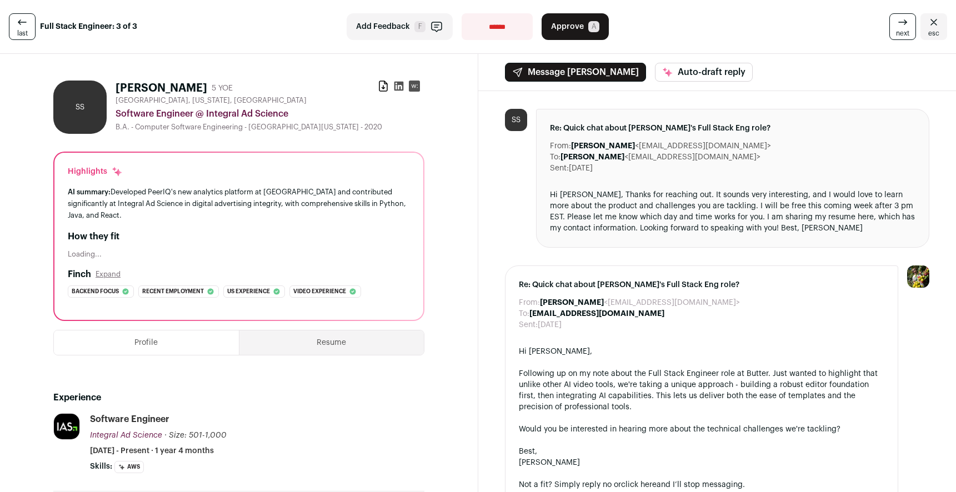
click at [21, 26] on icon at bounding box center [22, 22] width 13 height 13
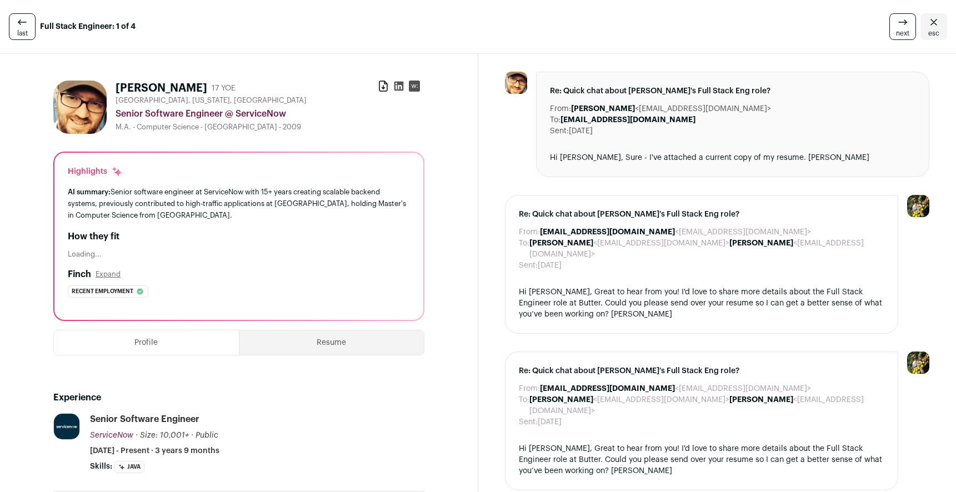
click at [22, 29] on span "last" at bounding box center [22, 33] width 11 height 9
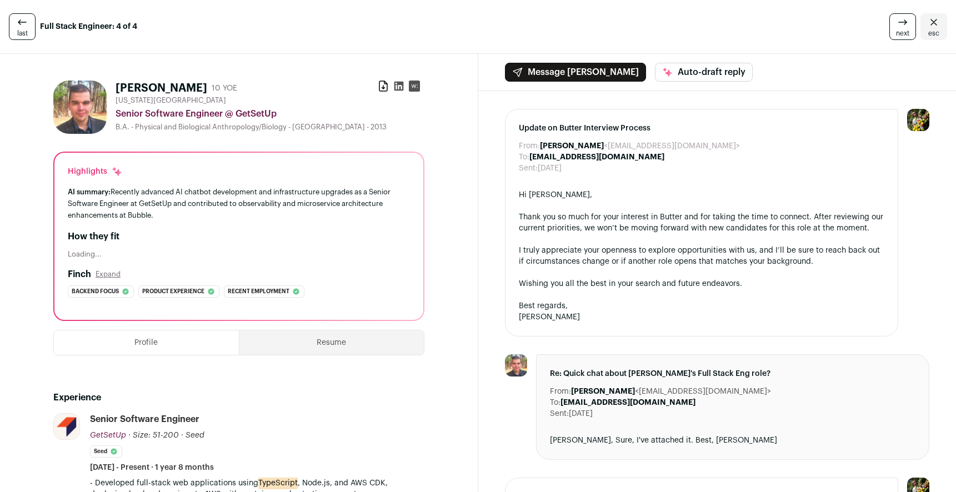
click at [26, 32] on span "last" at bounding box center [22, 33] width 11 height 9
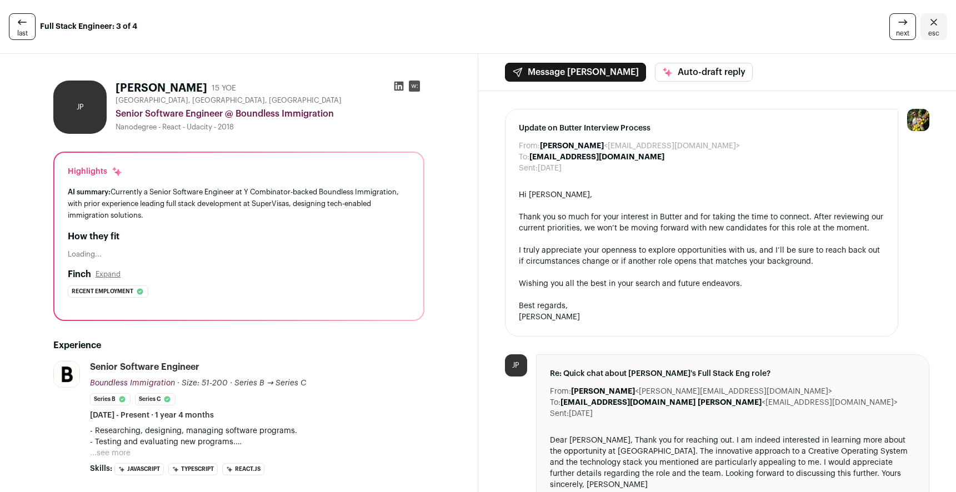
click at [23, 31] on span "last" at bounding box center [22, 33] width 11 height 9
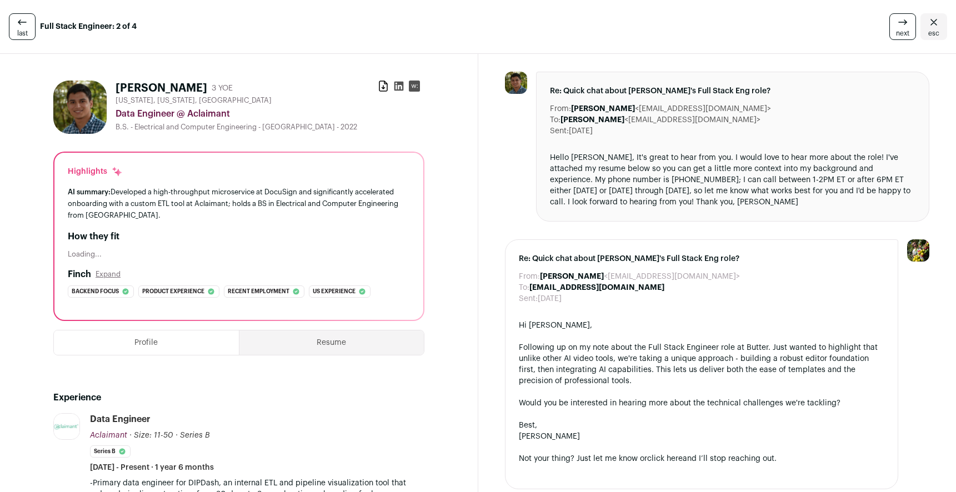
click at [23, 31] on span "last" at bounding box center [22, 33] width 11 height 9
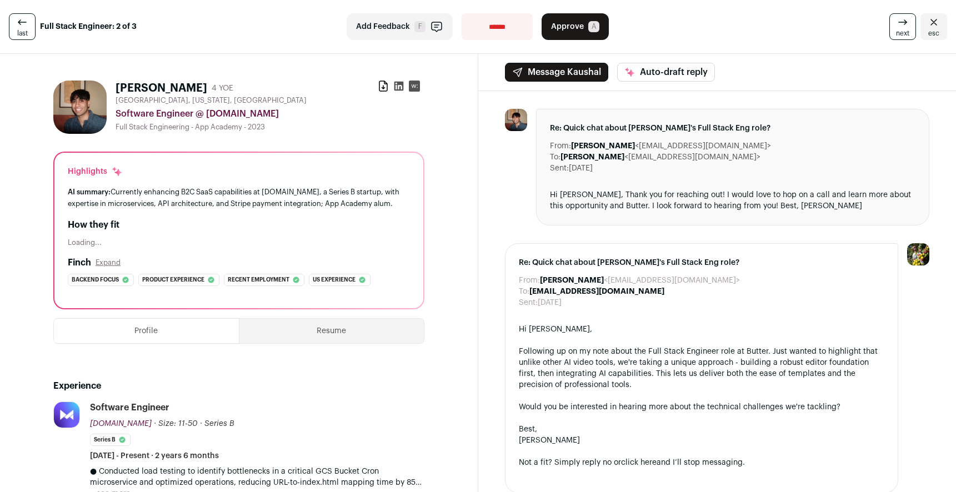
click at [24, 26] on icon at bounding box center [22, 22] width 13 height 13
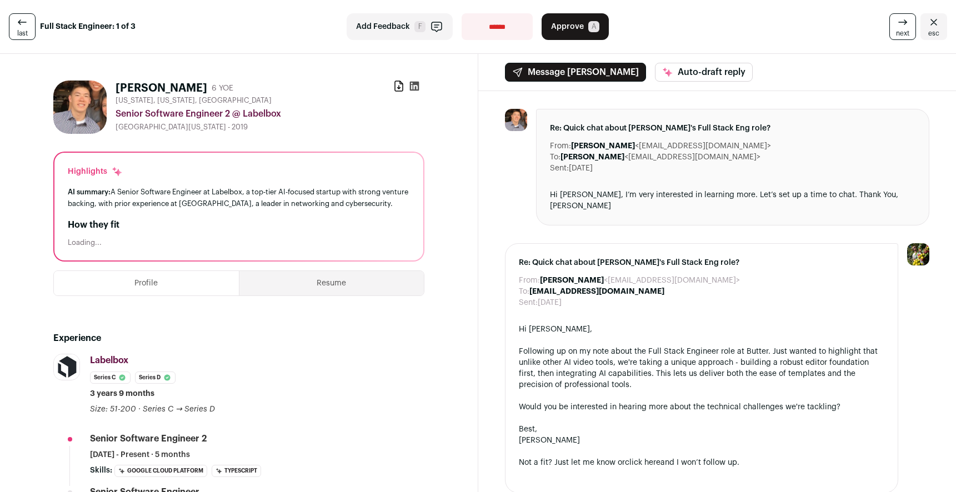
click at [24, 26] on icon at bounding box center [22, 22] width 13 height 13
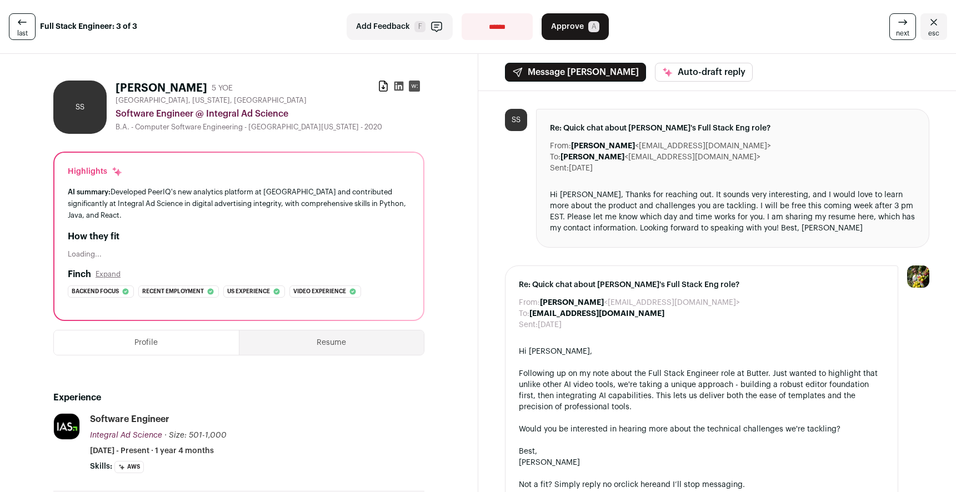
click at [24, 26] on icon at bounding box center [22, 22] width 13 height 13
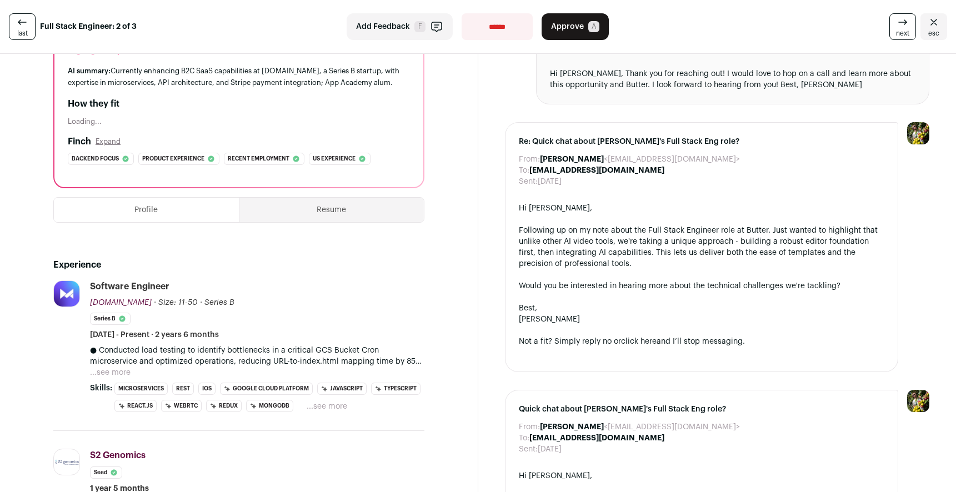
scroll to position [123, 0]
click at [115, 372] on button "...see more" at bounding box center [110, 371] width 41 height 11
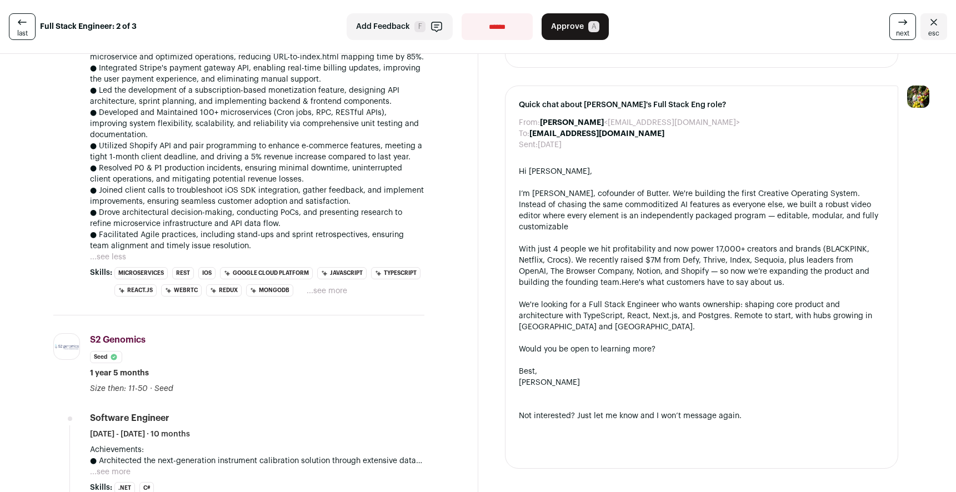
scroll to position [0, 0]
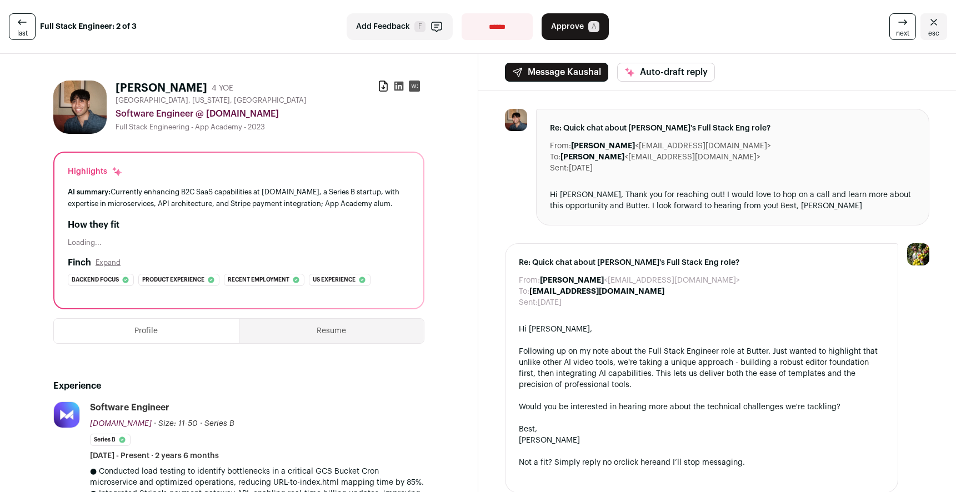
click at [570, 36] on button "Approve A" at bounding box center [575, 26] width 67 height 27
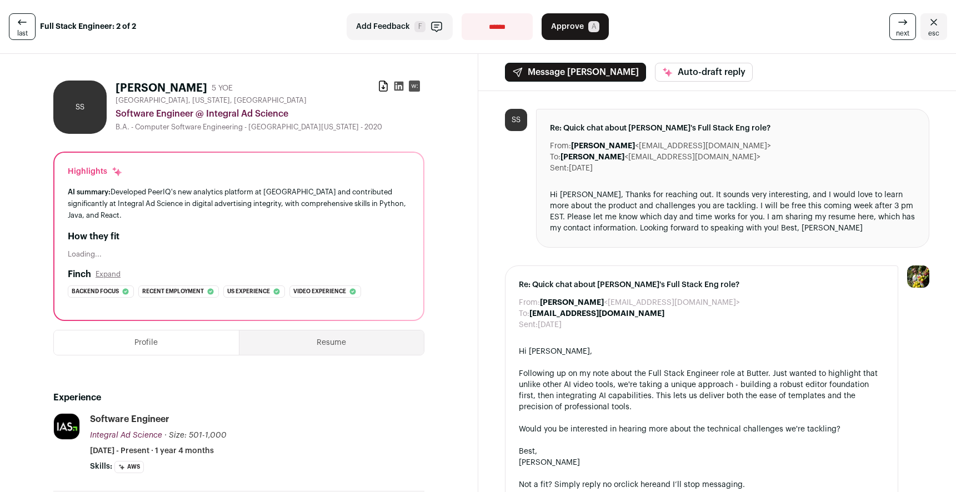
click at [28, 23] on link "last" at bounding box center [22, 26] width 27 height 27
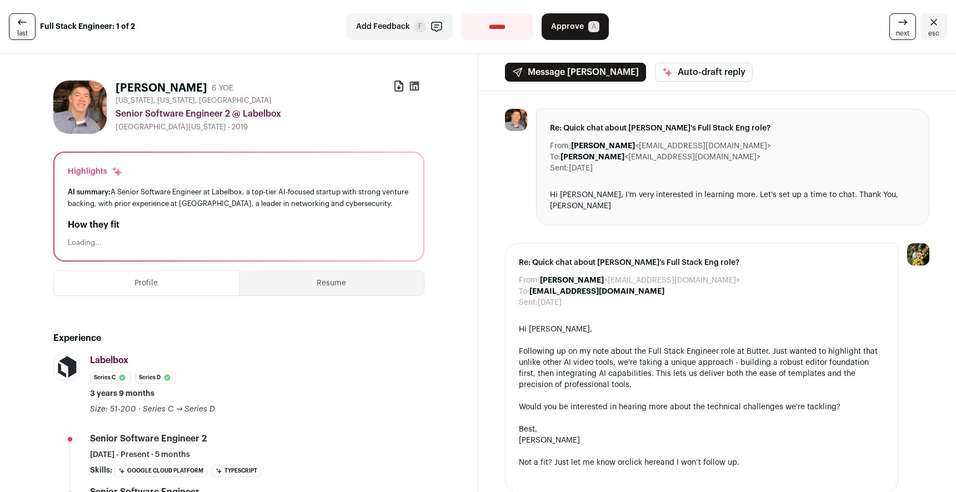
click at [21, 23] on icon at bounding box center [22, 22] width 13 height 13
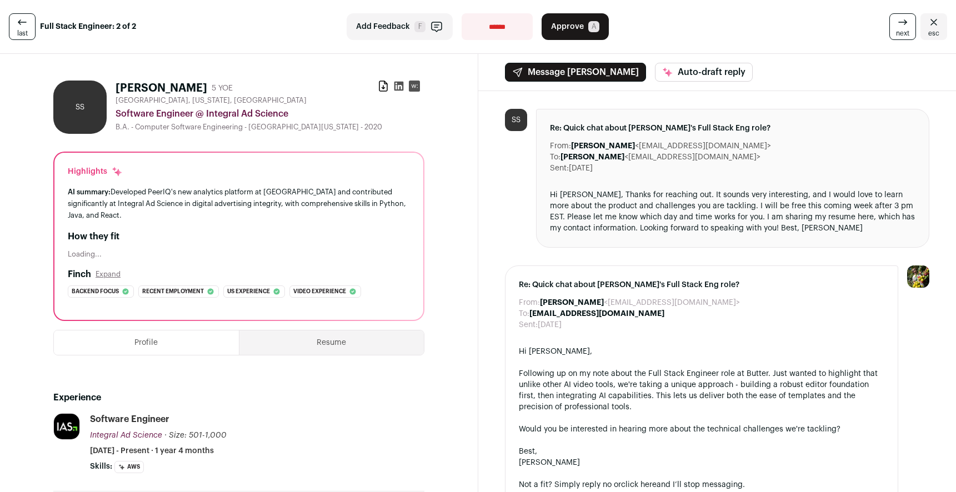
click at [485, 29] on select "**********" at bounding box center [497, 26] width 71 height 27
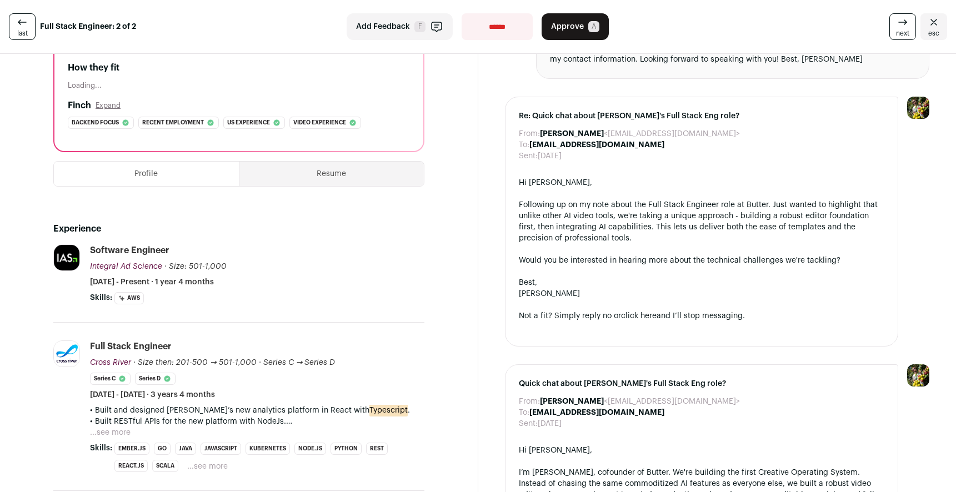
scroll to position [104, 0]
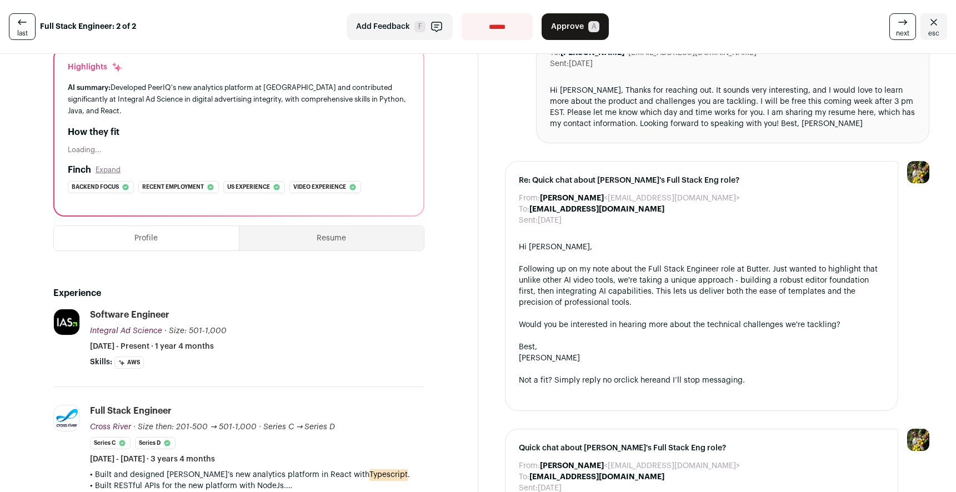
click at [491, 33] on select "**********" at bounding box center [497, 26] width 71 height 27
select select "**********"
click at [462, 13] on select "**********" at bounding box center [497, 26] width 71 height 27
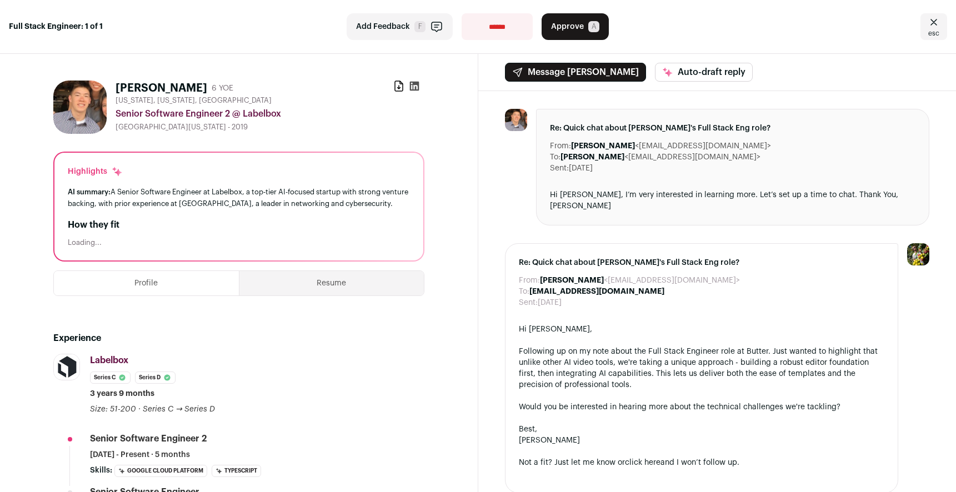
click at [276, 280] on button "Resume" at bounding box center [331, 283] width 184 height 24
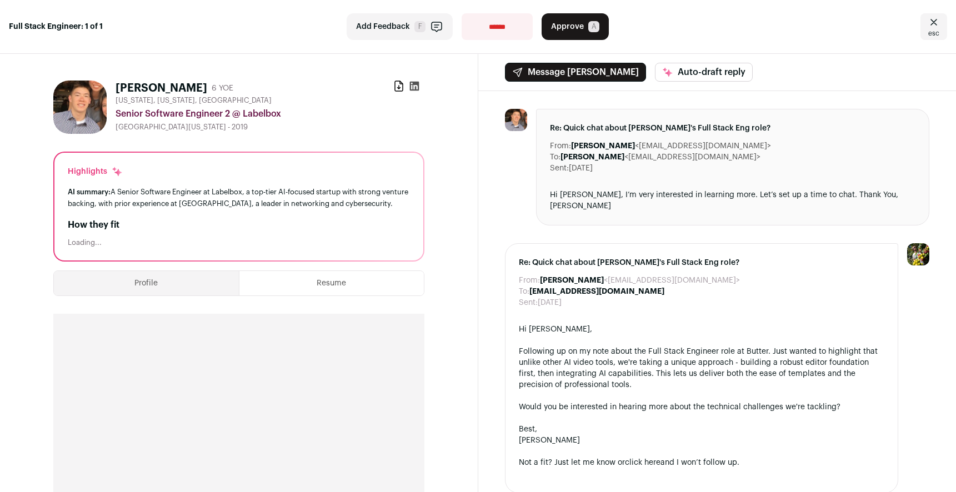
click at [196, 288] on button "Profile" at bounding box center [146, 283] width 185 height 24
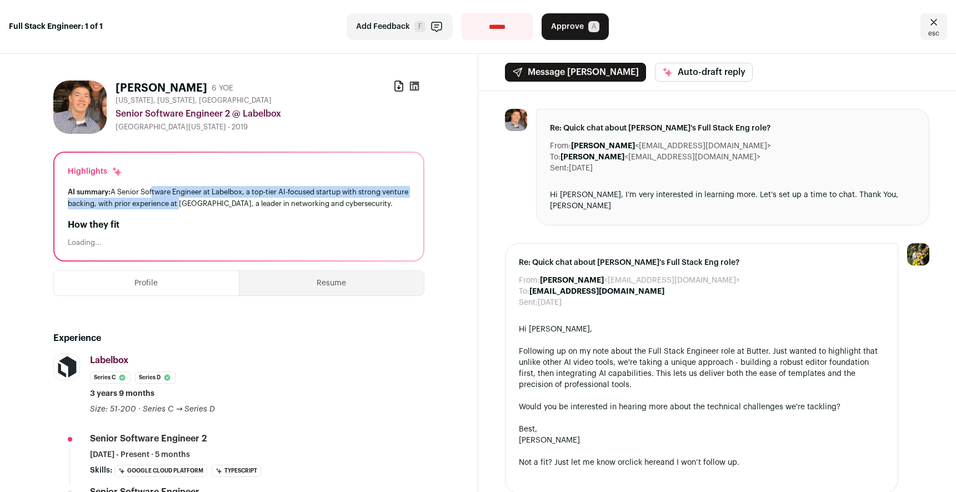
drag, startPoint x: 152, startPoint y: 193, endPoint x: 206, endPoint y: 206, distance: 55.9
click at [206, 206] on div "AI summary: A Senior Software Engineer at Labelbox, a top-tier AI-focused start…" at bounding box center [239, 197] width 342 height 23
click at [495, 25] on select "**********" at bounding box center [497, 26] width 71 height 27
select select "**********"
click at [462, 13] on select "**********" at bounding box center [497, 26] width 71 height 27
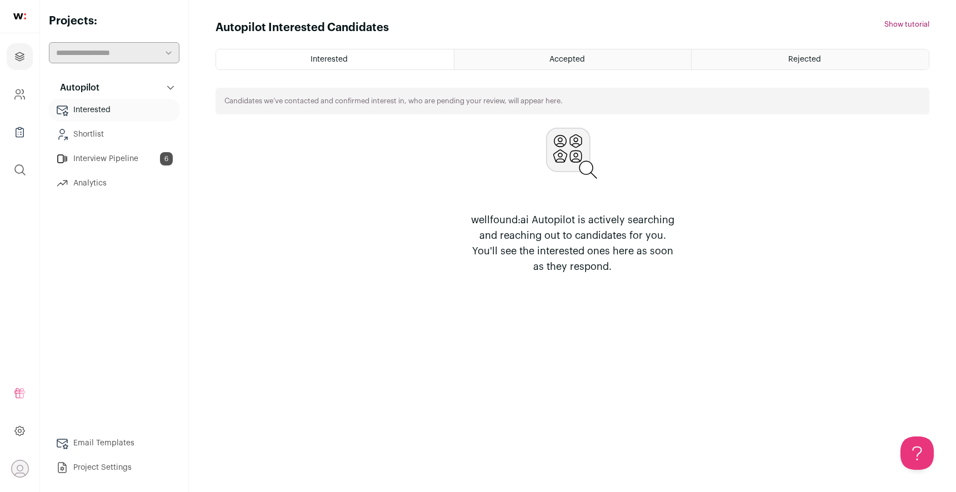
click at [105, 159] on link "Interview Pipeline 6" at bounding box center [114, 159] width 131 height 22
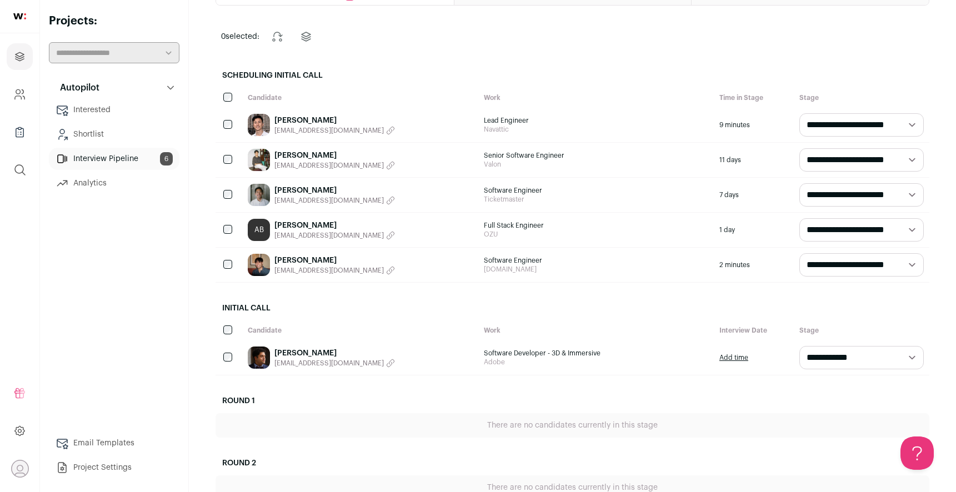
scroll to position [83, 0]
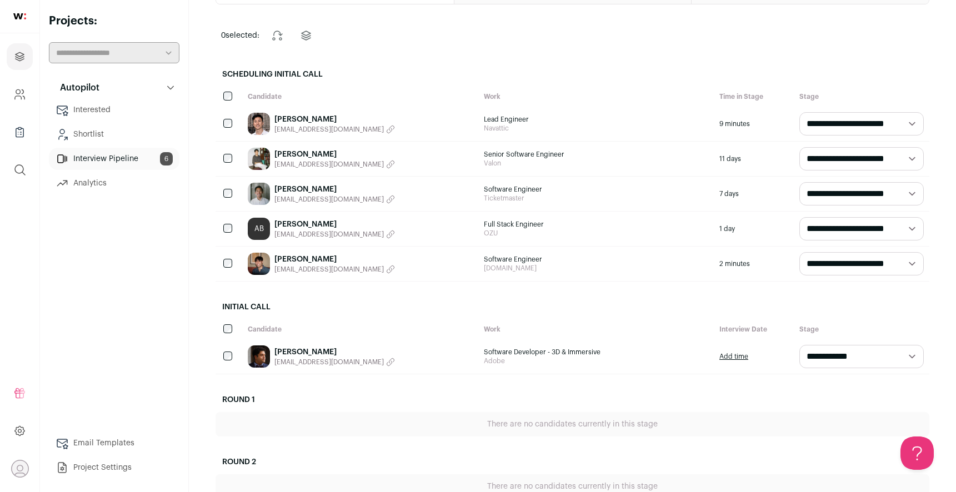
click at [283, 350] on link "Jonathan D." at bounding box center [334, 352] width 121 height 11
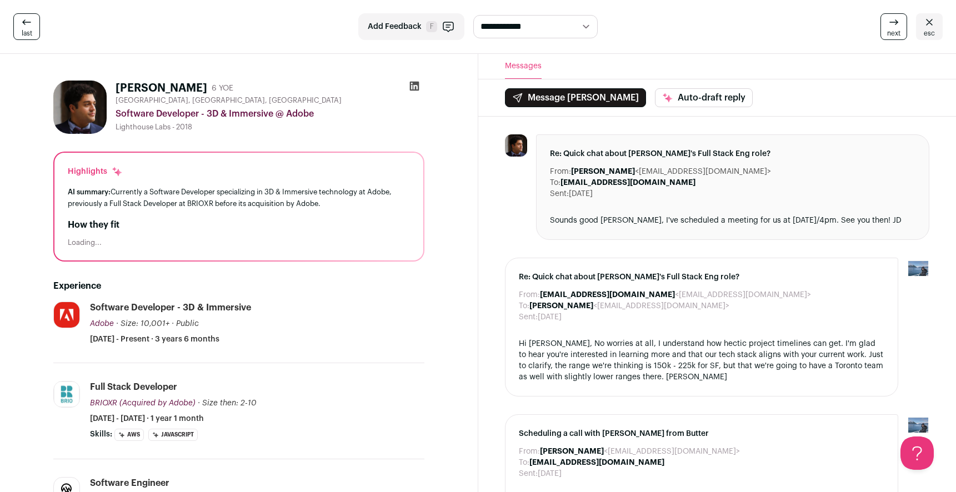
click at [86, 105] on img at bounding box center [79, 107] width 53 height 53
click at [85, 111] on img at bounding box center [79, 107] width 53 height 53
click at [34, 26] on link "last" at bounding box center [26, 26] width 27 height 27
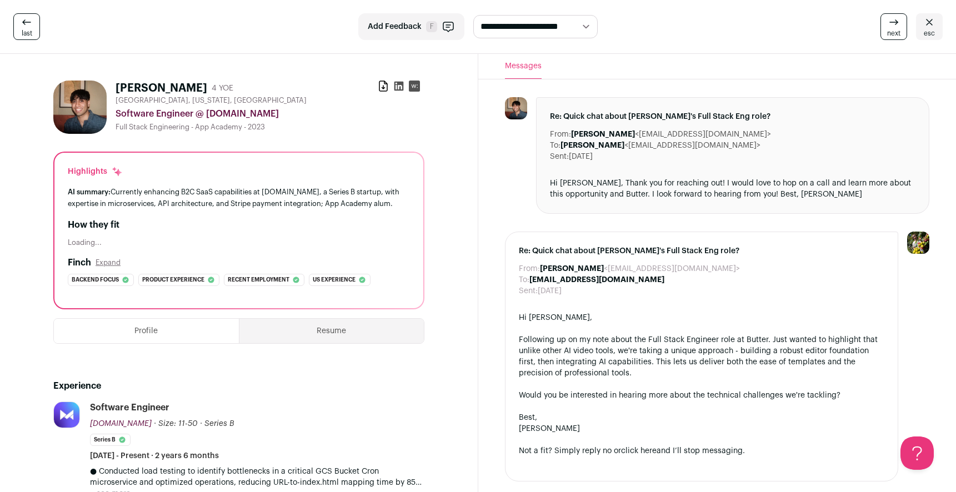
click at [22, 23] on icon at bounding box center [26, 22] width 13 height 13
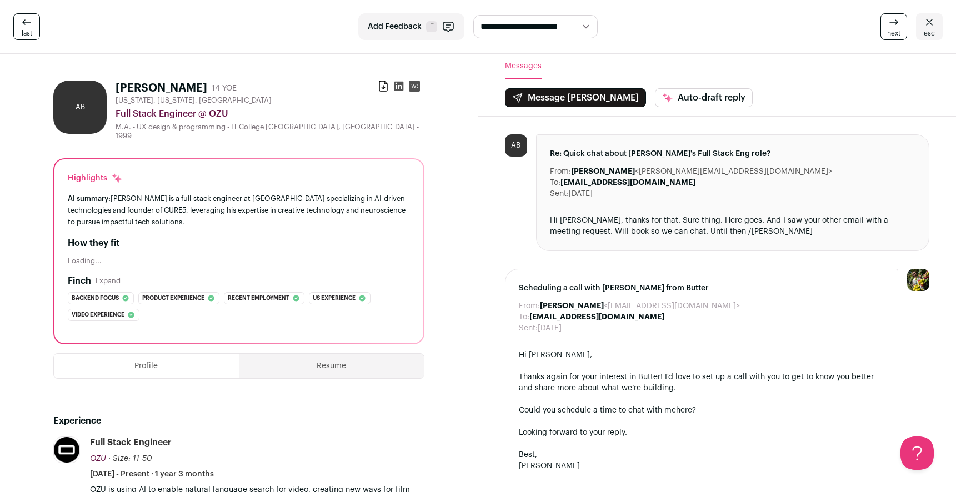
click at [33, 22] on link "last" at bounding box center [26, 26] width 27 height 27
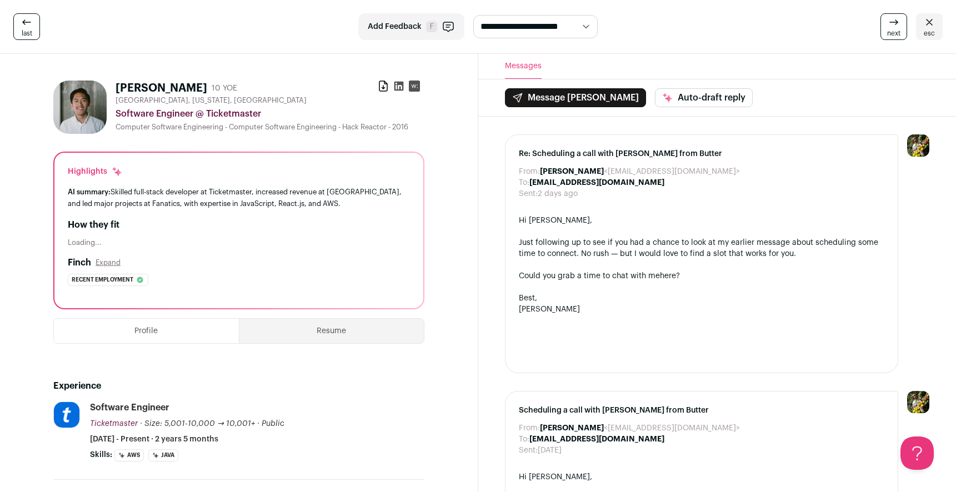
click at [36, 32] on link "last" at bounding box center [26, 26] width 27 height 27
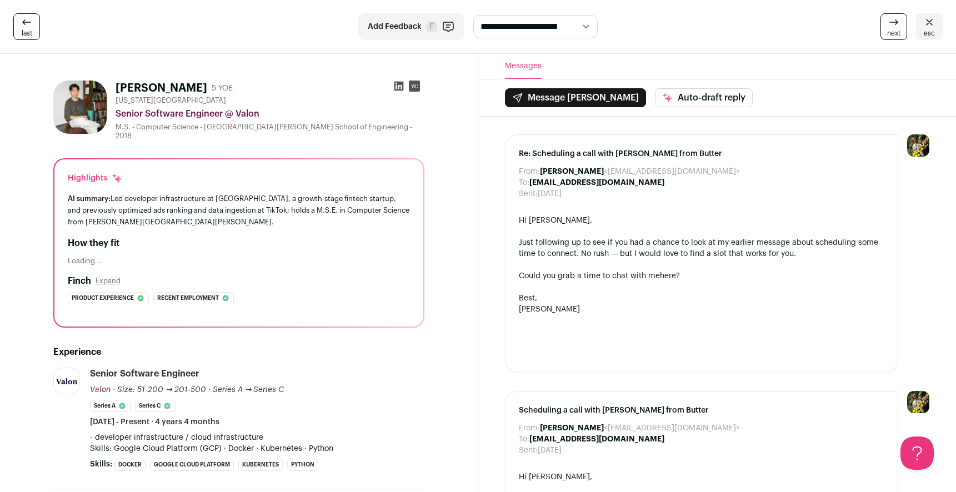
click at [29, 31] on span "last" at bounding box center [27, 33] width 11 height 9
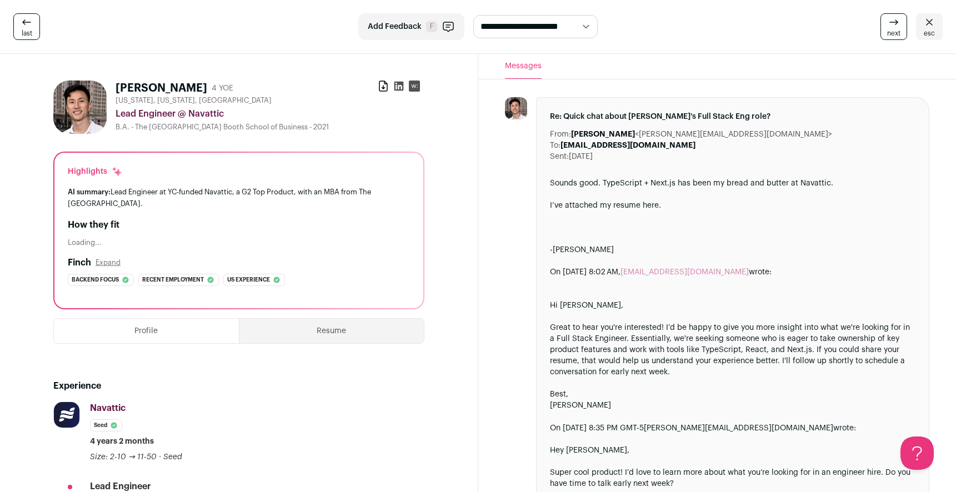
click at [29, 31] on span "last" at bounding box center [27, 33] width 11 height 9
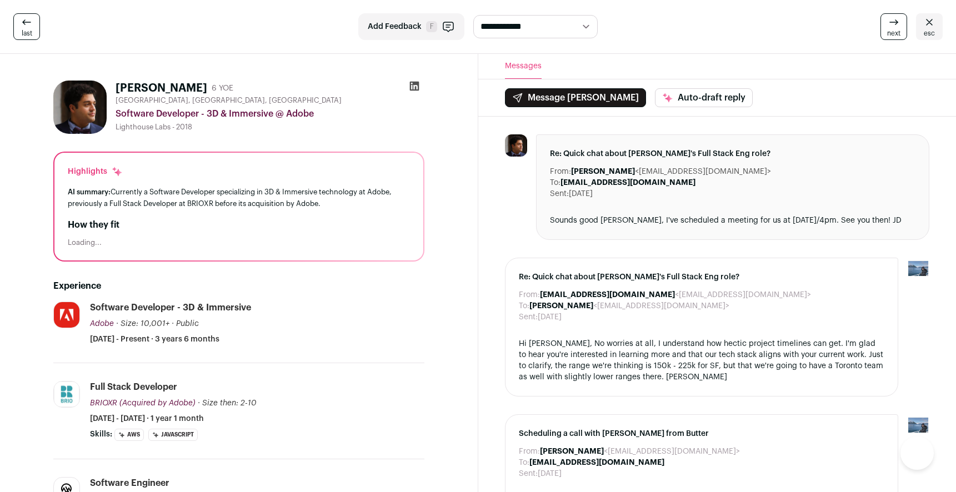
click at [29, 31] on span "last" at bounding box center [27, 33] width 11 height 9
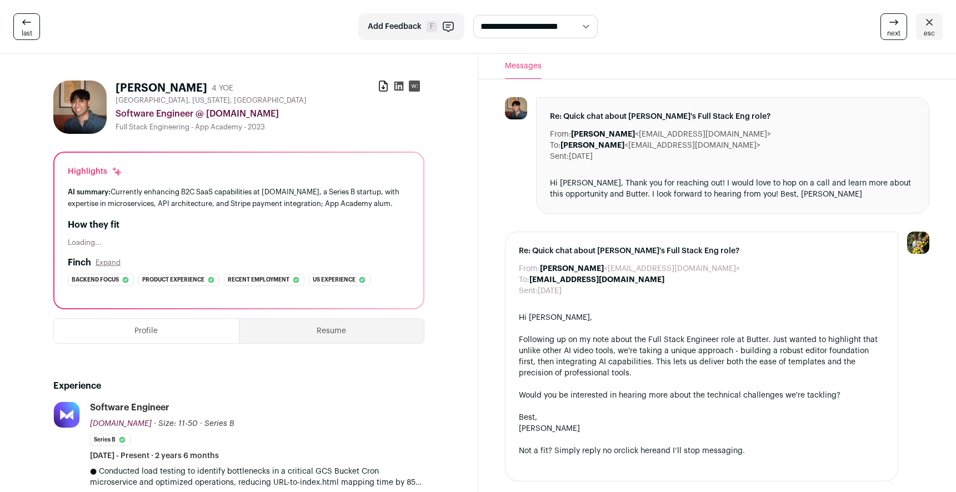
click at [29, 31] on span "last" at bounding box center [27, 33] width 11 height 9
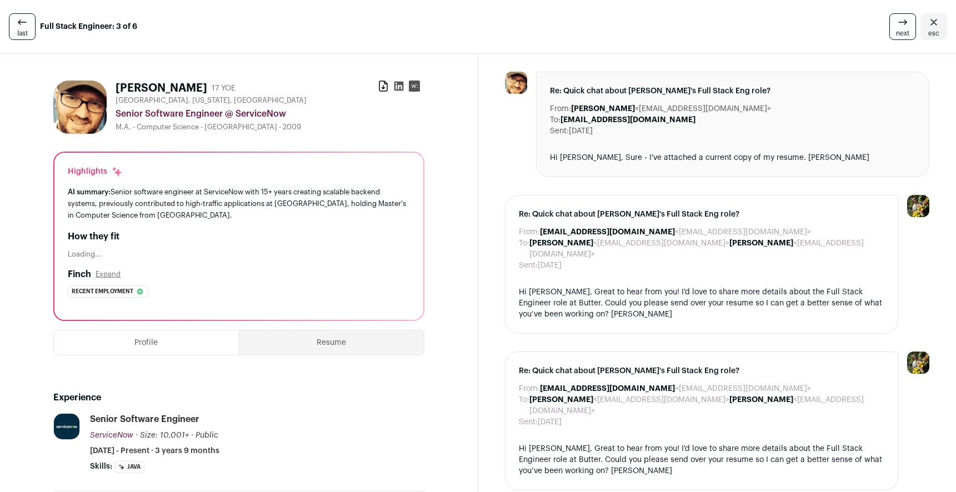
click at [18, 27] on icon at bounding box center [22, 22] width 13 height 13
